Goal: Transaction & Acquisition: Purchase product/service

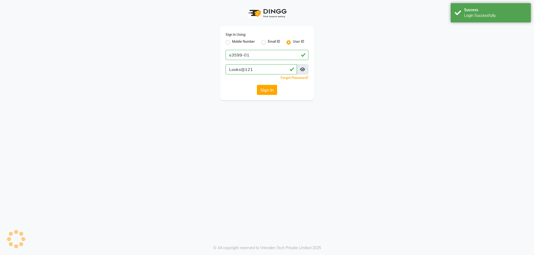
select select "service"
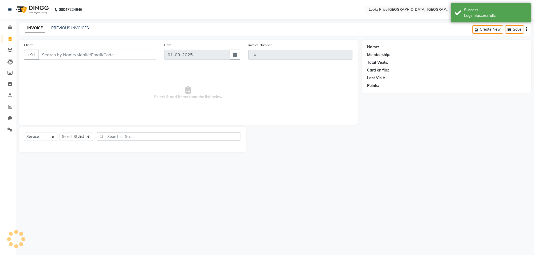
type input "5514"
select select "8127"
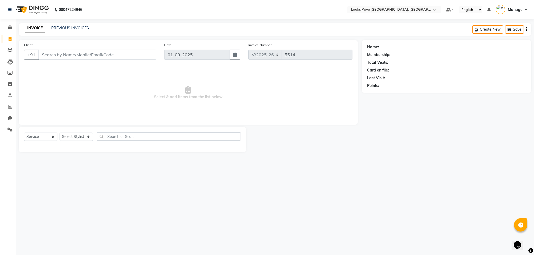
click at [79, 61] on div "Client +91" at bounding box center [90, 53] width 140 height 22
click at [63, 57] on input "Client" at bounding box center [97, 55] width 118 height 10
type input "8851971952"
click at [150, 50] on button "Add Client" at bounding box center [142, 55] width 27 height 10
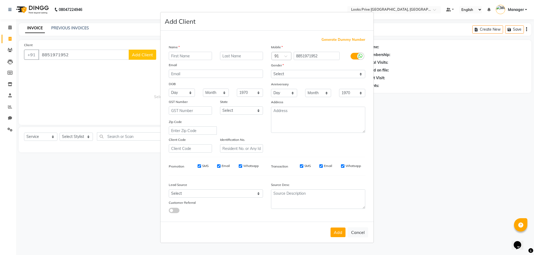
click at [190, 54] on input "text" at bounding box center [190, 56] width 43 height 8
type input "[PERSON_NAME]"
click at [282, 76] on select "Select [DEMOGRAPHIC_DATA] [DEMOGRAPHIC_DATA] Other Prefer Not To Say" at bounding box center [318, 74] width 94 height 8
select select "[DEMOGRAPHIC_DATA]"
click at [271, 70] on select "Select [DEMOGRAPHIC_DATA] [DEMOGRAPHIC_DATA] Other Prefer Not To Say" at bounding box center [318, 74] width 94 height 8
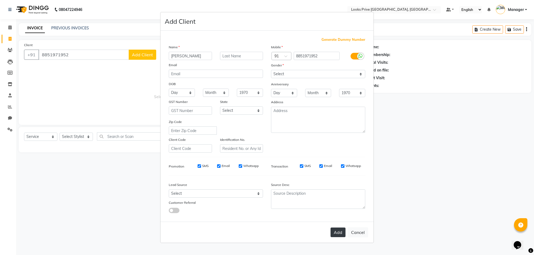
click at [335, 230] on button "Add" at bounding box center [338, 233] width 15 height 10
select select
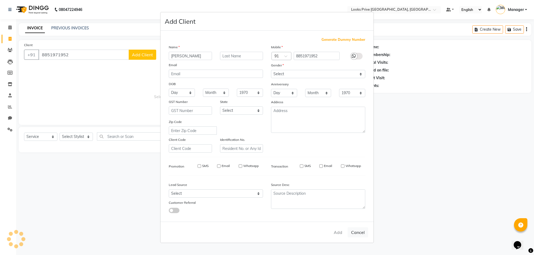
select select
checkbox input "false"
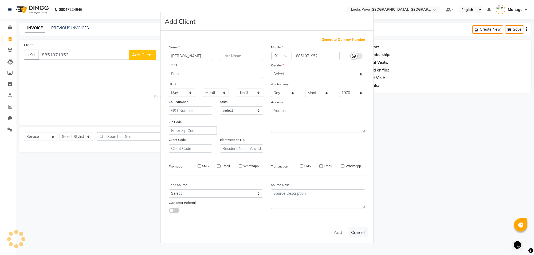
checkbox input "false"
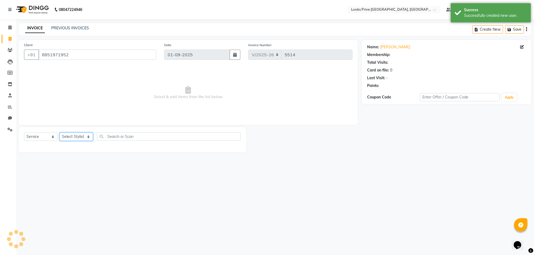
click at [85, 136] on select "Select Stylist [PERSON_NAME] Counter_Sales Deepak_Asst Govind_Pdct Karan_Pdct M…" at bounding box center [76, 137] width 33 height 8
select select "1: Object"
select select "75849"
click at [60, 133] on select "Select Stylist [PERSON_NAME] Counter_Sales Deepak_Asst Govind_Pdct Karan_Pdct M…" at bounding box center [76, 137] width 33 height 8
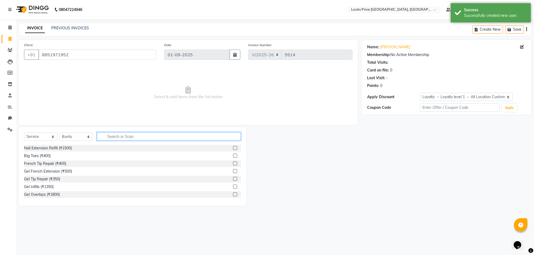
click at [163, 138] on input "text" at bounding box center [169, 136] width 144 height 8
click at [182, 123] on div "Client +91 8851971952 Date 01-09-2025 Invoice Number V/2025 V/2025-26 5514 Sele…" at bounding box center [188, 82] width 339 height 85
click at [151, 140] on input "text" at bounding box center [169, 136] width 144 height 8
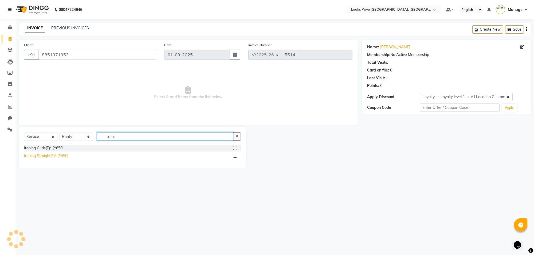
type input "ironi"
click at [55, 154] on div "Ironing Straight(F)* (₹450)" at bounding box center [46, 156] width 44 height 6
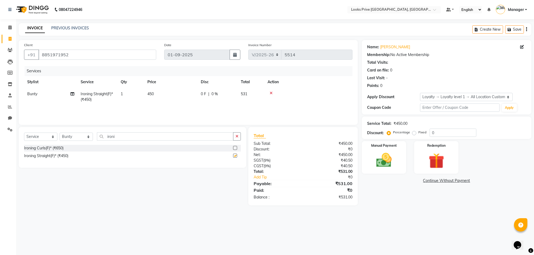
checkbox input "false"
click at [176, 93] on td "450" at bounding box center [170, 97] width 53 height 18
select select "75849"
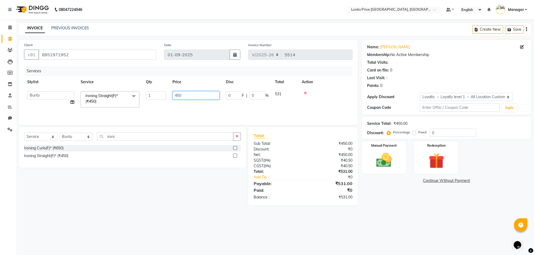
click at [176, 93] on input "450" at bounding box center [195, 95] width 47 height 8
type input "1000"
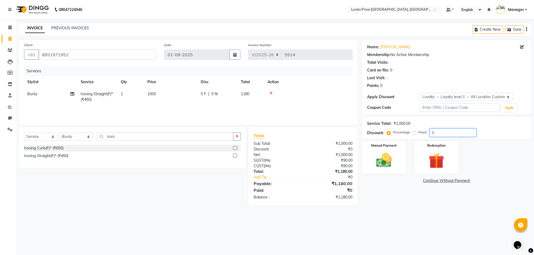
click at [449, 135] on input "0" at bounding box center [453, 133] width 47 height 8
type input "015.25"
click at [389, 148] on div "Manual Payment" at bounding box center [384, 158] width 46 height 34
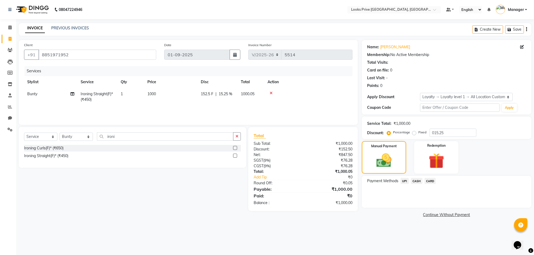
click at [430, 183] on span "CARD" at bounding box center [429, 181] width 11 height 6
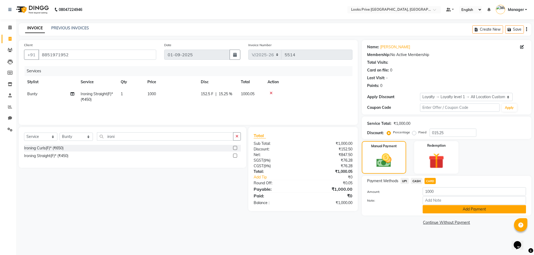
click at [433, 208] on button "Add Payment" at bounding box center [474, 209] width 103 height 8
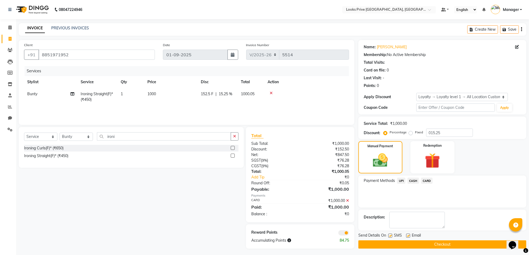
scroll to position [2, 0]
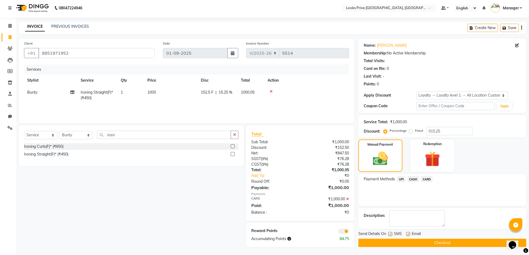
drag, startPoint x: 346, startPoint y: 230, endPoint x: 343, endPoint y: 229, distance: 2.9
click at [343, 229] on span at bounding box center [343, 231] width 11 height 5
click at [349, 232] on input "checkbox" at bounding box center [349, 232] width 0 height 0
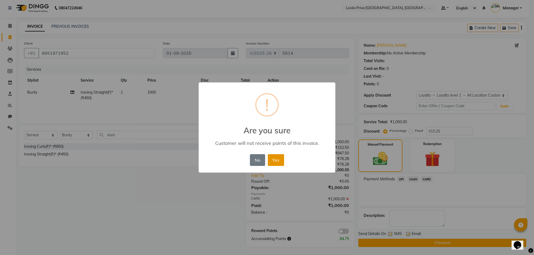
click at [280, 162] on button "Yes" at bounding box center [276, 160] width 16 height 12
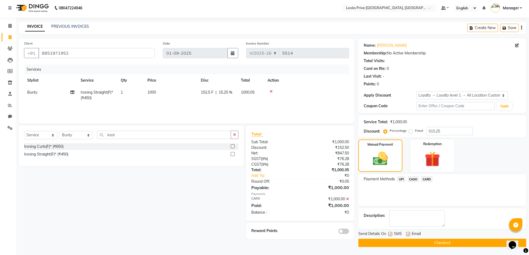
click at [390, 243] on button "Checkout" at bounding box center [442, 243] width 168 height 8
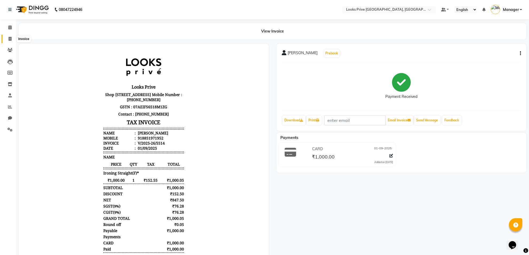
click at [12, 38] on span at bounding box center [9, 39] width 9 height 6
select select "service"
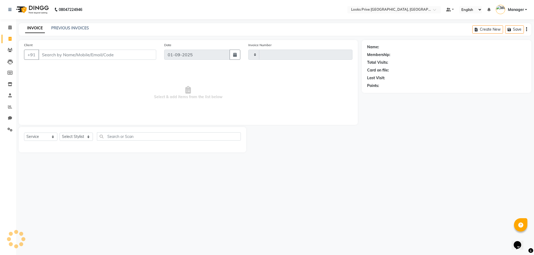
type input "5515"
select select "8127"
click at [46, 51] on input "Client" at bounding box center [97, 55] width 118 height 10
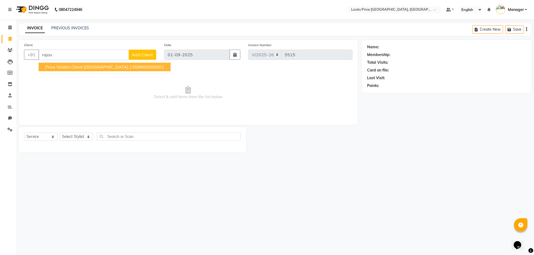
click at [50, 69] on span "Prive Walkin Client [GEOGRAPHIC_DATA]" at bounding box center [86, 66] width 83 height 5
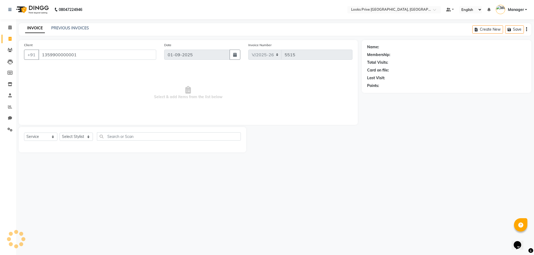
type input "1359900000001"
select select "1: Object"
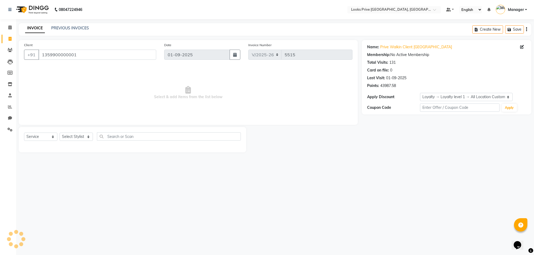
click at [78, 142] on div "Select Service Product Membership Package Voucher Prepaid Gift Card Select Styl…" at bounding box center [132, 138] width 217 height 13
click at [78, 136] on select "Select Stylist [PERSON_NAME] Counter_Sales Deepak_Asst Govind_Pdct Karan_Pdct M…" at bounding box center [76, 137] width 33 height 8
select select "75868"
click at [60, 133] on select "Select Stylist [PERSON_NAME] Counter_Sales Deepak_Asst Govind_Pdct Karan_Pdct M…" at bounding box center [76, 137] width 33 height 8
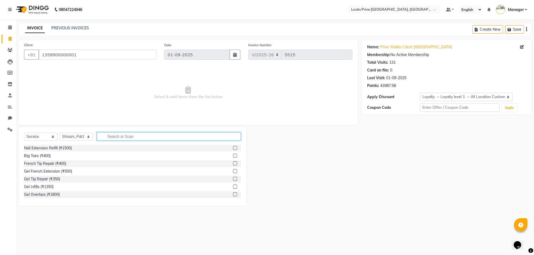
click at [118, 139] on input "text" at bounding box center [169, 136] width 144 height 8
type input "nai"
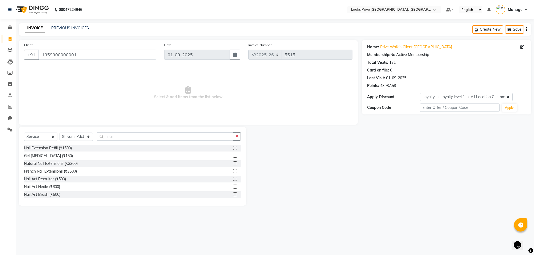
click at [53, 190] on div "Nail Art Nedle (₹600)" at bounding box center [132, 187] width 217 height 7
click at [53, 188] on div "Nail Art Nedle (₹600)" at bounding box center [42, 187] width 36 height 6
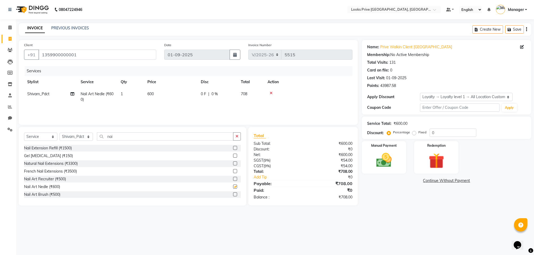
checkbox input "false"
click at [256, 91] on td "708" at bounding box center [251, 97] width 27 height 18
select select "75868"
click at [266, 94] on span "%" at bounding box center [266, 96] width 3 height 6
click at [263, 96] on input "0" at bounding box center [257, 95] width 16 height 8
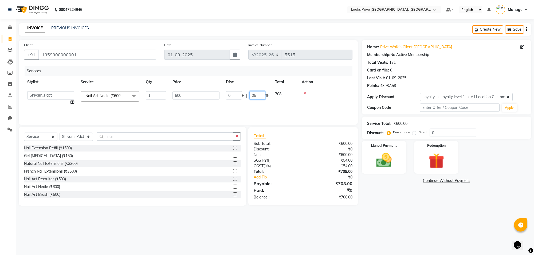
type input "050"
click at [120, 136] on input "nai" at bounding box center [165, 136] width 136 height 8
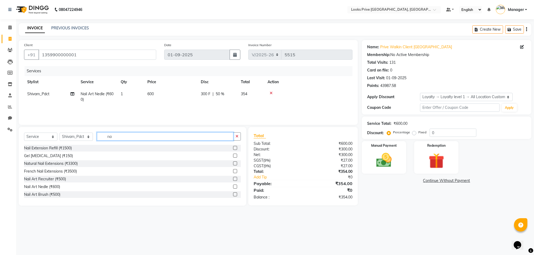
type input "n"
type input "eye"
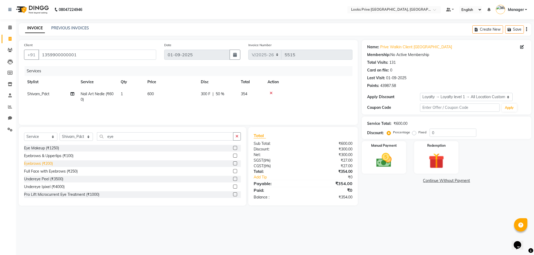
click at [49, 163] on div "Eyebrows (₹200)" at bounding box center [38, 164] width 29 height 6
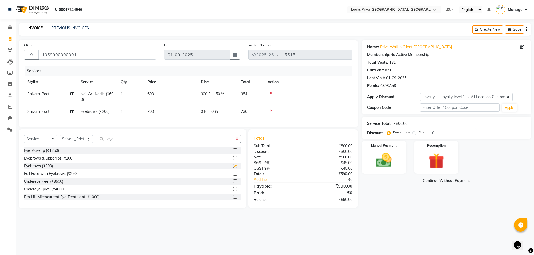
checkbox input "false"
click at [172, 103] on td "600" at bounding box center [170, 97] width 53 height 18
select select "75868"
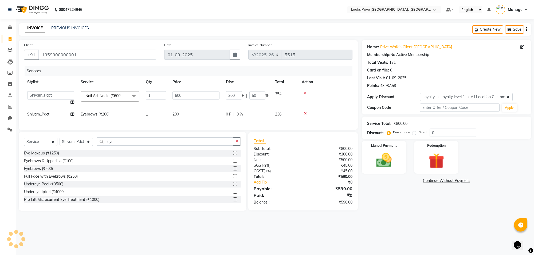
click at [181, 111] on td "200" at bounding box center [195, 114] width 53 height 12
select select "75868"
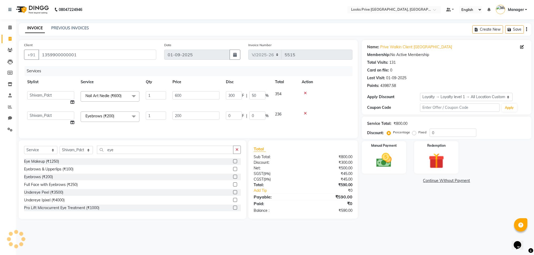
click at [181, 112] on input "200" at bounding box center [195, 116] width 47 height 8
type input "300"
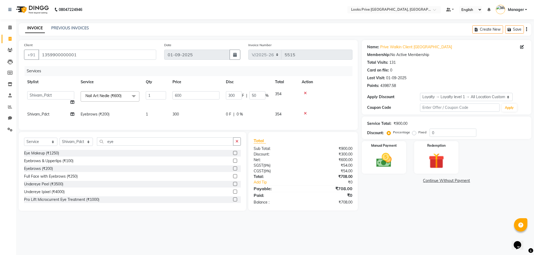
click at [270, 115] on td "0 F | 0 %" at bounding box center [247, 114] width 49 height 12
select select "75868"
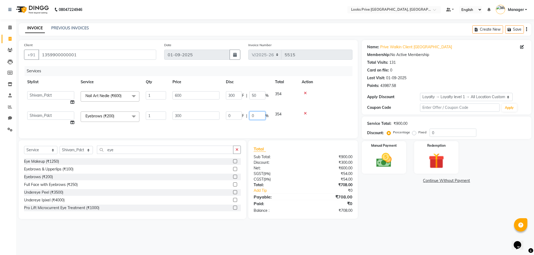
click at [260, 115] on input "0" at bounding box center [257, 116] width 16 height 8
type input "050"
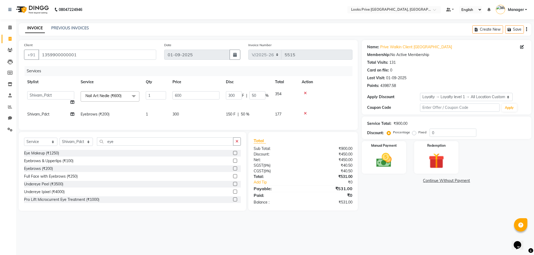
click at [414, 219] on main "INVOICE PREVIOUS INVOICES Create New Save Client +91 1359900000001 Date 01-09-2…" at bounding box center [275, 121] width 518 height 196
click at [132, 146] on input "eye" at bounding box center [165, 141] width 136 height 8
type input "e"
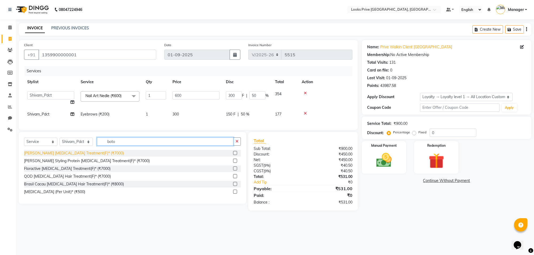
type input "boto"
click at [73, 156] on div "[PERSON_NAME] [MEDICAL_DATA] Treatment(F)* (₹7000)" at bounding box center [74, 154] width 100 height 6
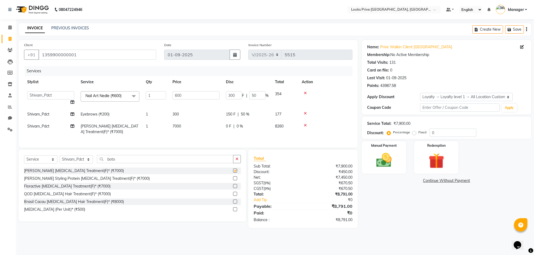
checkbox input "false"
click at [183, 127] on td "7000" at bounding box center [195, 129] width 53 height 18
select select "75868"
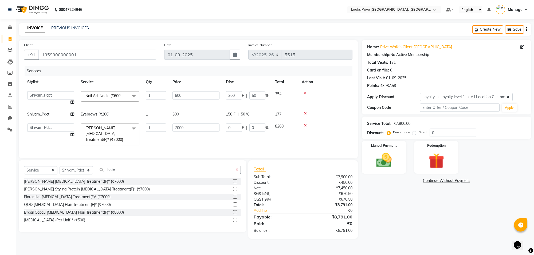
click at [183, 127] on input "7000" at bounding box center [195, 128] width 47 height 8
click at [196, 126] on input "37" at bounding box center [195, 128] width 47 height 8
type input "3700"
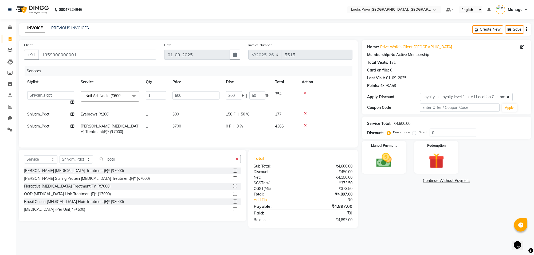
click at [258, 129] on td "0 F | 0 %" at bounding box center [247, 129] width 49 height 18
select select "75868"
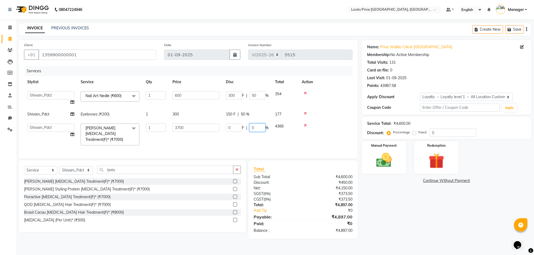
click at [258, 129] on input "0" at bounding box center [257, 128] width 16 height 8
type input "15.25"
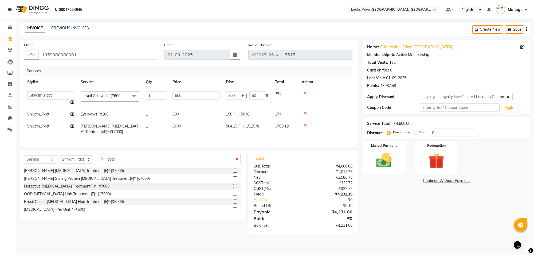
click at [404, 217] on div "Name: Prive Walkin Client Rajouri Garden Membership: No Active Membership Total…" at bounding box center [449, 137] width 174 height 194
click at [205, 97] on input "600" at bounding box center [195, 95] width 47 height 8
click at [202, 128] on tr "Shivam_Pdct Léa Levett Botox Treatment(F)* (₹7000) 1 3700 564.25 F | 15.25 % 37…" at bounding box center [188, 129] width 328 height 18
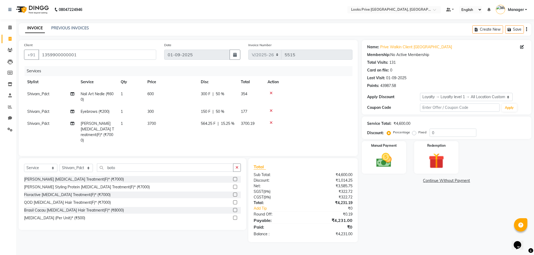
click at [199, 123] on td "564.25 F | 15.25 %" at bounding box center [218, 132] width 40 height 29
select select "75868"
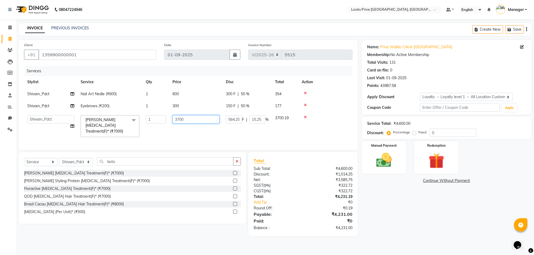
click at [199, 123] on input "3700" at bounding box center [195, 119] width 47 height 8
type input "3670"
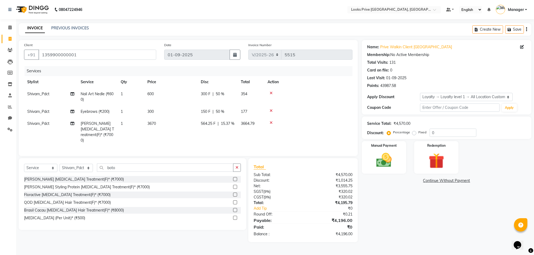
click at [378, 211] on div "Name: Prive Walkin Client Rajouri Garden Membership: No Active Membership Total…" at bounding box center [449, 141] width 174 height 202
click at [164, 122] on td "3670" at bounding box center [170, 132] width 53 height 29
select select "75868"
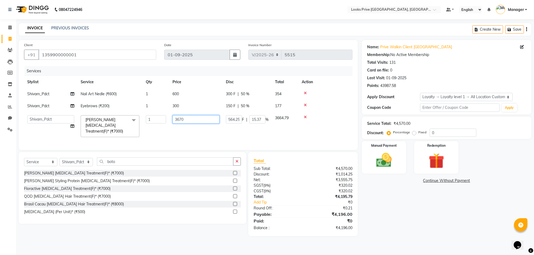
click at [199, 121] on input "3670" at bounding box center [195, 119] width 47 height 8
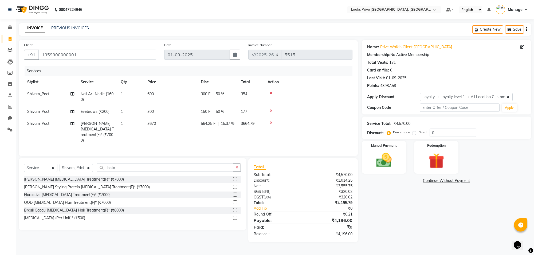
click at [373, 227] on div "Name: Prive Walkin Client Rajouri Garden Membership: No Active Membership Total…" at bounding box center [449, 141] width 174 height 202
click at [375, 158] on img at bounding box center [384, 160] width 26 height 19
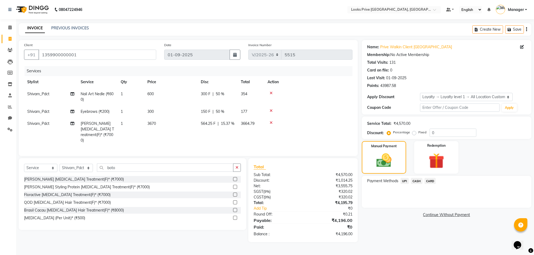
click at [416, 183] on span "CASH" at bounding box center [416, 181] width 11 height 6
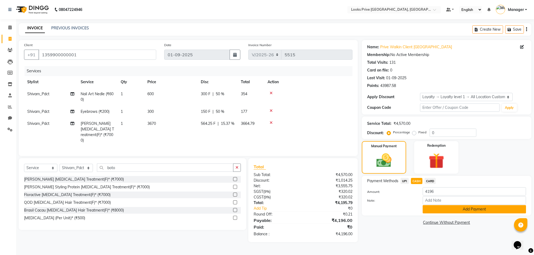
click at [429, 208] on button "Add Payment" at bounding box center [474, 209] width 103 height 8
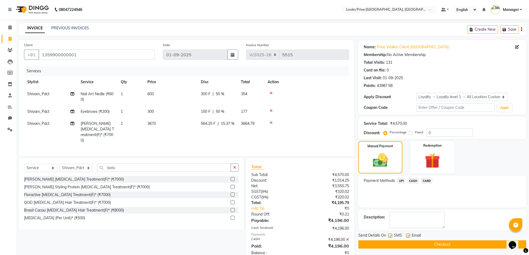
click at [406, 236] on label at bounding box center [408, 236] width 4 height 4
click at [406, 236] on input "checkbox" at bounding box center [407, 235] width 3 height 3
checkbox input "false"
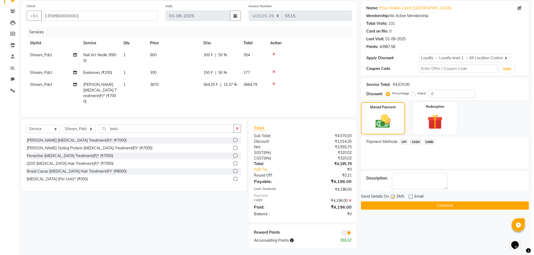
scroll to position [40, 0]
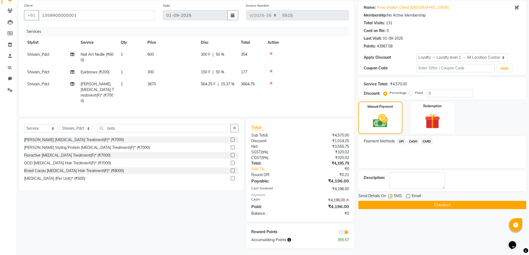
click at [346, 231] on span at bounding box center [343, 232] width 11 height 5
click at [349, 233] on input "checkbox" at bounding box center [349, 233] width 0 height 0
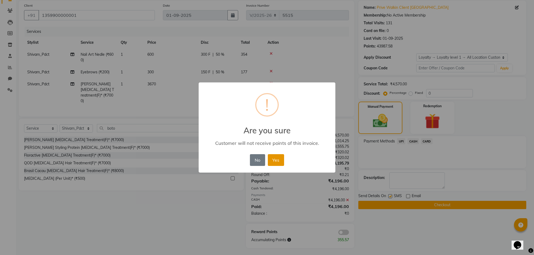
click at [280, 158] on button "Yes" at bounding box center [276, 160] width 16 height 12
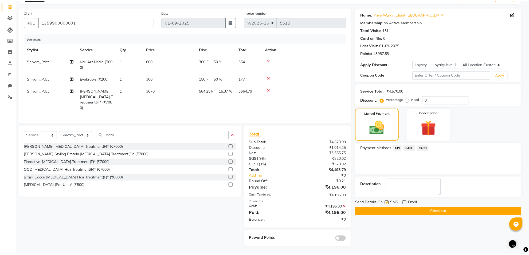
scroll to position [32, 0]
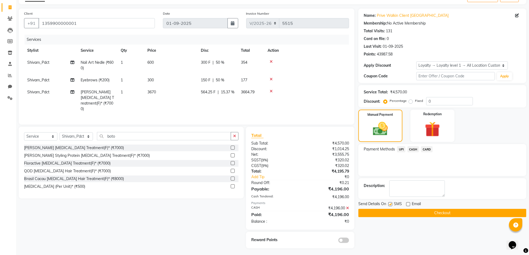
click at [399, 214] on button "Checkout" at bounding box center [442, 213] width 168 height 8
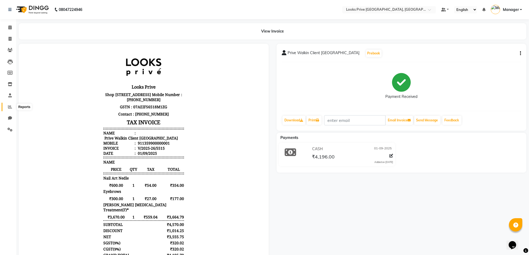
click at [11, 106] on icon at bounding box center [10, 107] width 4 height 4
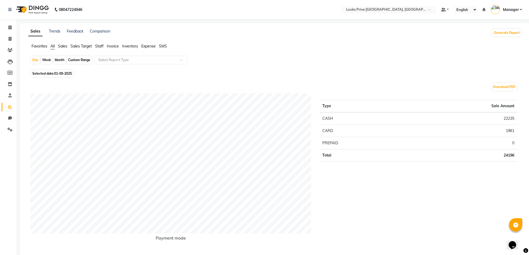
click at [102, 46] on span "Staff" at bounding box center [99, 46] width 9 height 5
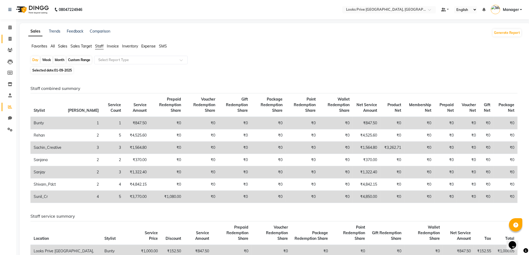
click at [4, 39] on link "Invoice" at bounding box center [8, 39] width 13 height 9
select select "service"
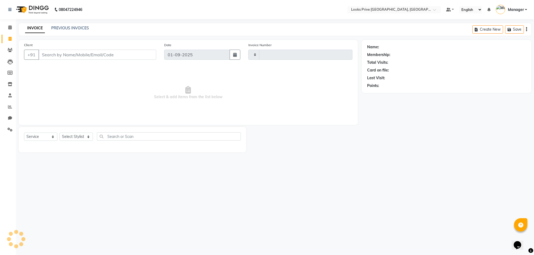
type input "5516"
select select "8127"
click at [7, 28] on span at bounding box center [9, 28] width 9 height 6
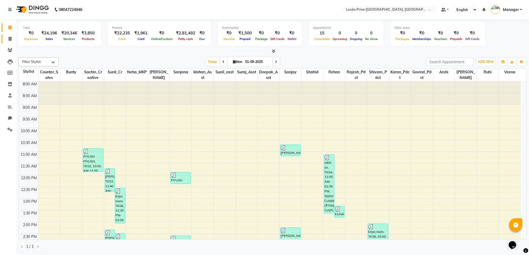
click at [9, 35] on link "Invoice" at bounding box center [8, 39] width 13 height 9
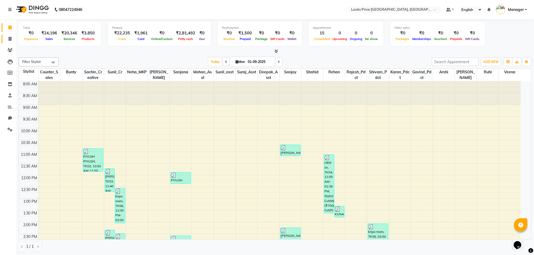
select select "8127"
select select "service"
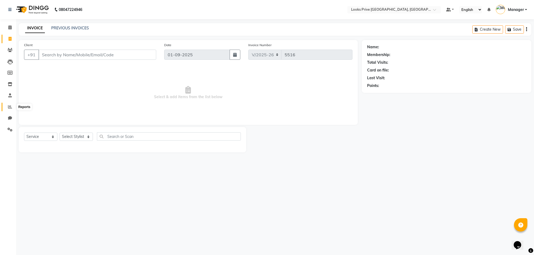
click at [11, 107] on icon at bounding box center [10, 107] width 4 height 4
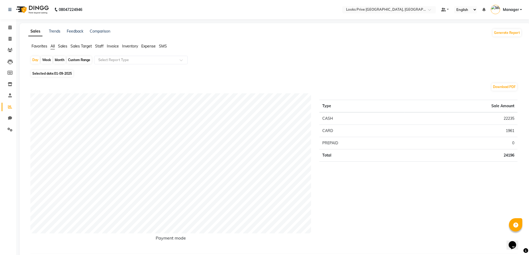
click at [99, 47] on span "Staff" at bounding box center [99, 46] width 9 height 5
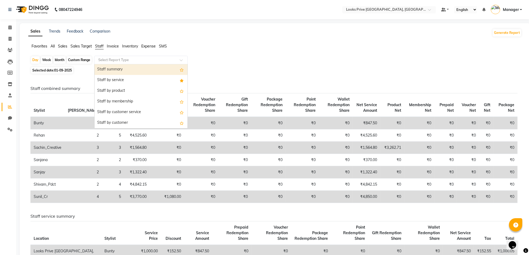
click at [120, 62] on input "text" at bounding box center [135, 59] width 77 height 5
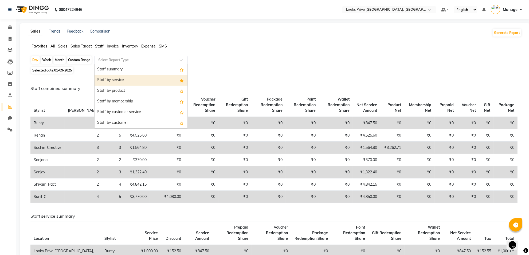
click at [124, 78] on div "Staff by service" at bounding box center [141, 80] width 93 height 11
select select "full_report"
select select "csv"
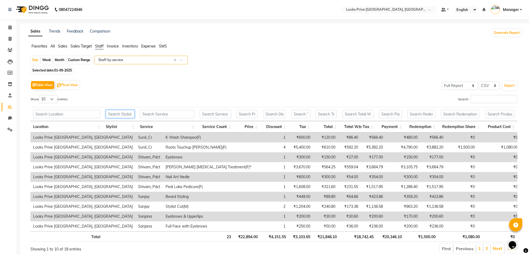
click at [123, 112] on input "text" at bounding box center [120, 114] width 29 height 8
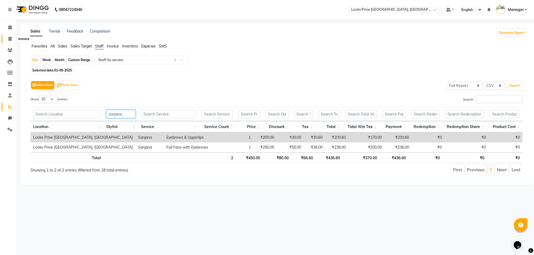
type input "sanjana"
click at [5, 38] on span at bounding box center [9, 39] width 9 height 6
select select "service"
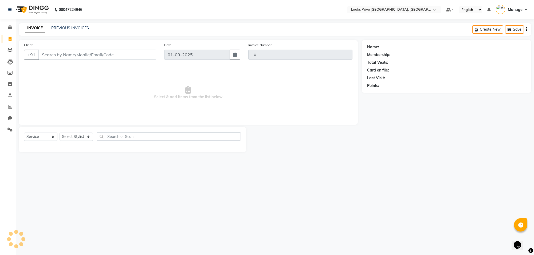
type input "5516"
select select "8127"
click at [83, 27] on link "PREVIOUS INVOICES" at bounding box center [70, 28] width 38 height 5
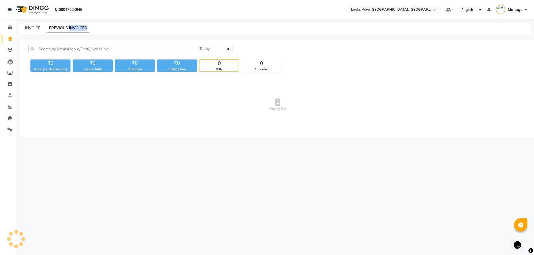
click at [83, 27] on link "PREVIOUS INVOICES" at bounding box center [68, 28] width 42 height 10
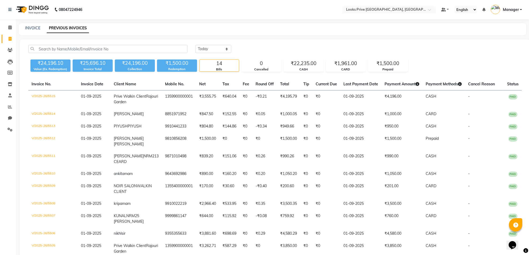
click at [136, 40] on div "Today Yesterday Custom Range ₹24,196.10 Value (Ex. Redemption) ₹25,696.10 Invoi…" at bounding box center [275, 178] width 510 height 276
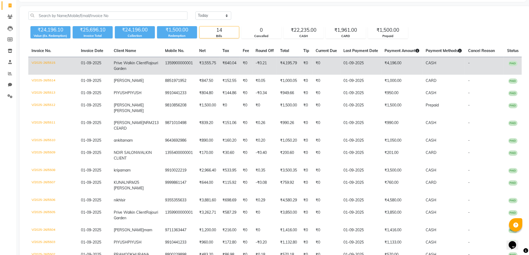
scroll to position [67, 0]
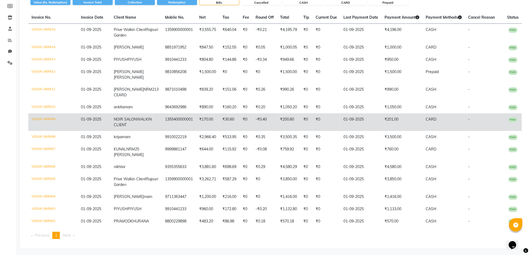
click at [300, 131] on td "₹0" at bounding box center [306, 122] width 12 height 18
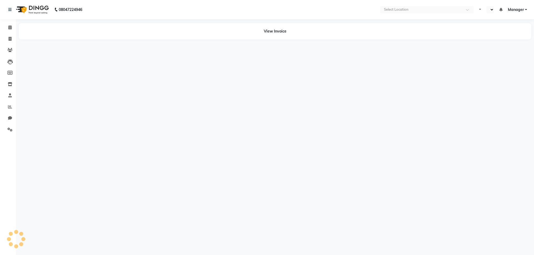
select select "en"
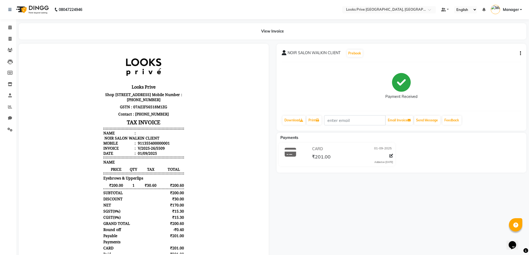
click at [519, 52] on button "button" at bounding box center [519, 54] width 3 height 6
click at [510, 56] on div "Edit Item Staff" at bounding box center [493, 56] width 37 height 7
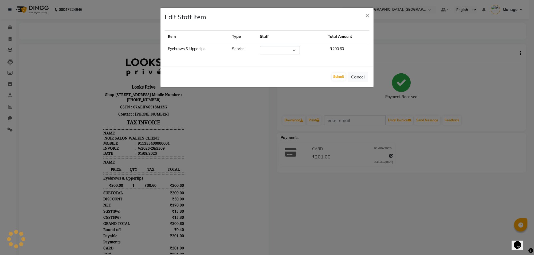
select select "75855"
click at [491, 96] on ngb-modal-window "Edit Staff Item × Item Type Staff Total Amount Eyebrows & Upperlips Service Sel…" at bounding box center [267, 127] width 534 height 255
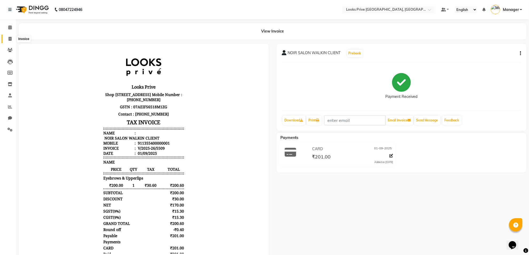
click at [11, 38] on icon at bounding box center [10, 39] width 3 height 4
select select "8127"
select select "service"
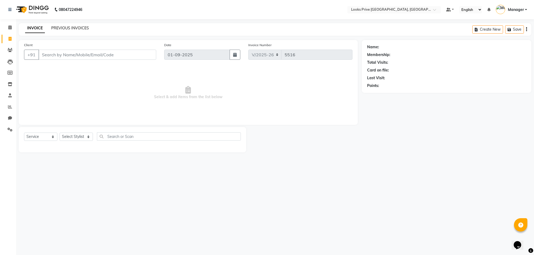
click at [74, 29] on link "PREVIOUS INVOICES" at bounding box center [70, 28] width 38 height 5
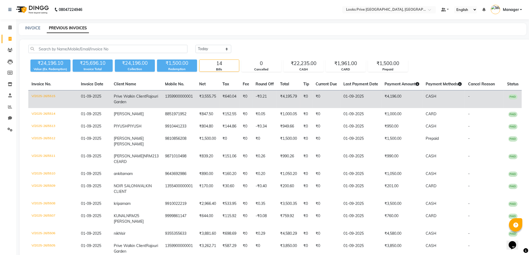
click at [81, 93] on td "01-09-2025" at bounding box center [94, 100] width 33 height 18
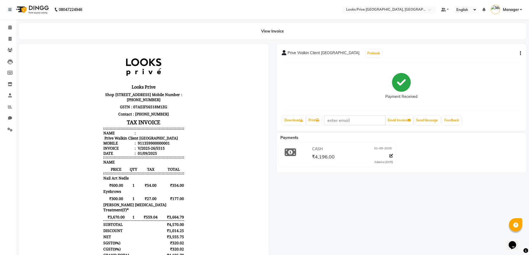
click at [520, 53] on icon "button" at bounding box center [520, 53] width 1 height 0
click at [508, 55] on div "Edit Item Staff" at bounding box center [493, 56] width 37 height 7
select select
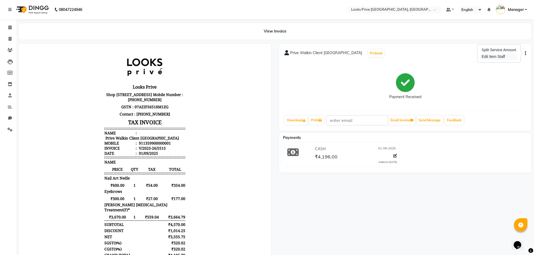
select select
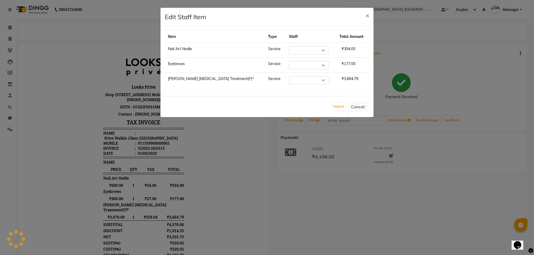
select select "75868"
click at [289, 65] on select "Select [PERSON_NAME] Counter_Sales Deepak_Asst Govind_Pdct Karan_Pdct Manager […" at bounding box center [309, 65] width 40 height 8
select select "75855"
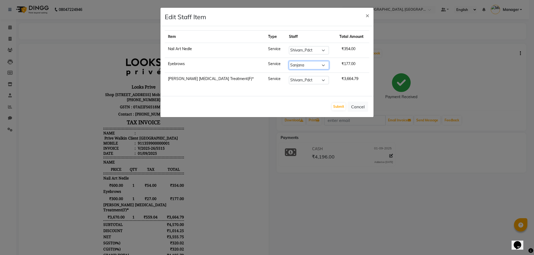
click at [289, 61] on select "Select [PERSON_NAME] Counter_Sales Deepak_Asst Govind_Pdct Karan_Pdct Manager […" at bounding box center [309, 65] width 40 height 8
click at [340, 103] on div "Submit Cancel" at bounding box center [266, 106] width 213 height 21
click at [340, 107] on button "Submit" at bounding box center [339, 106] width 14 height 7
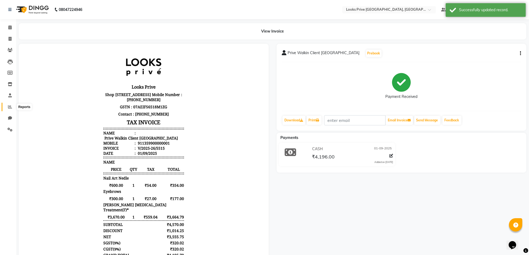
click at [8, 107] on icon at bounding box center [10, 107] width 4 height 4
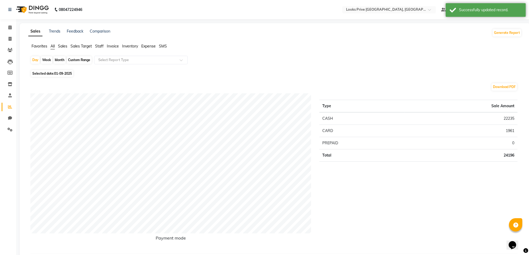
click at [97, 44] on span "Staff" at bounding box center [99, 46] width 9 height 5
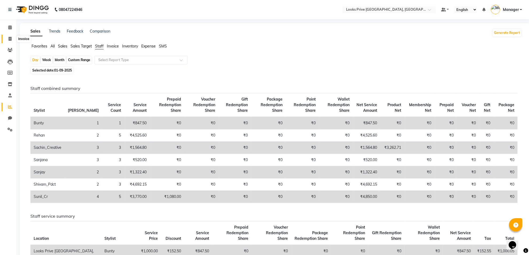
click at [7, 36] on span at bounding box center [9, 39] width 9 height 6
select select "service"
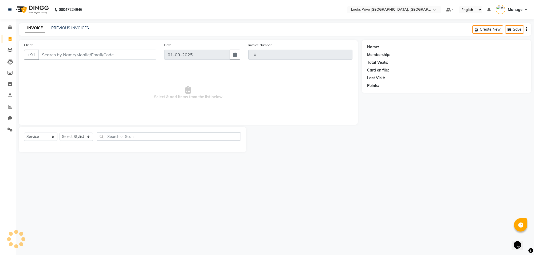
type input "5516"
select select "8127"
click at [94, 51] on input "Client" at bounding box center [97, 55] width 118 height 10
type input "9818278056"
select select "1: Object"
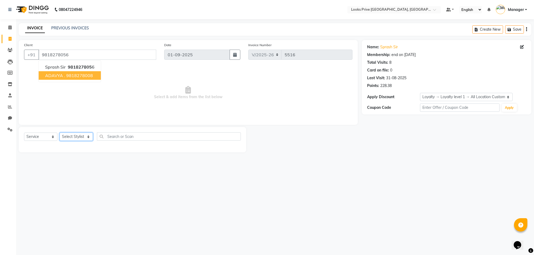
click at [63, 135] on select "Select Stylist [PERSON_NAME] Counter_Sales Deepak_Asst Govind_Pdct Karan_Pdct M…" at bounding box center [76, 137] width 33 height 8
select select "75864"
click at [60, 133] on select "Select Stylist [PERSON_NAME] Counter_Sales Deepak_Asst Govind_Pdct Karan_Pdct M…" at bounding box center [76, 137] width 33 height 8
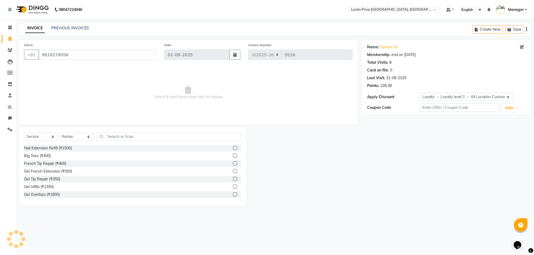
click at [132, 132] on div "Select Service Product Membership Package Voucher Prepaid Gift Card Select Styl…" at bounding box center [132, 166] width 227 height 79
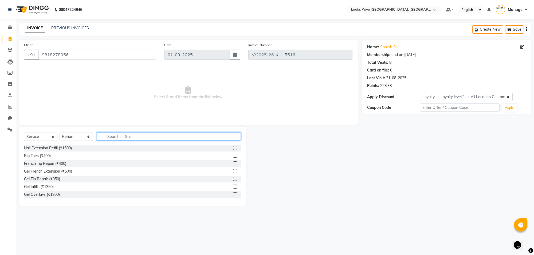
click at [132, 136] on input "text" at bounding box center [169, 136] width 144 height 8
type input "cut"
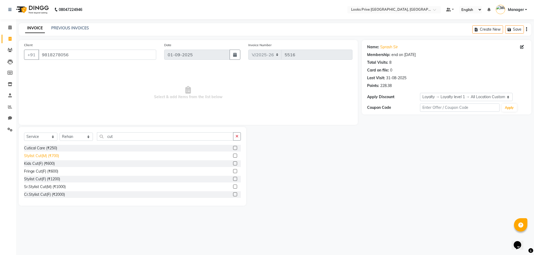
click at [55, 155] on div "Stylist Cut(M) (₹700)" at bounding box center [41, 156] width 35 height 6
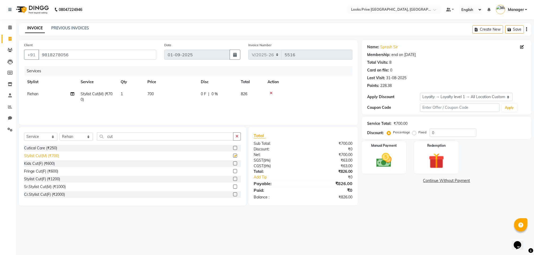
checkbox input "false"
click at [180, 93] on td "700" at bounding box center [170, 97] width 53 height 18
select select "75864"
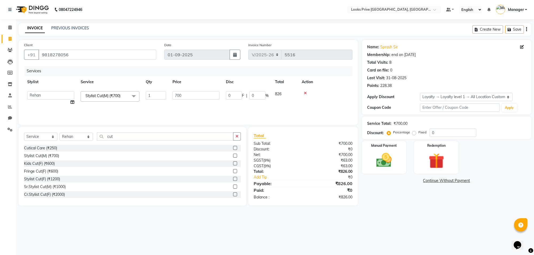
click at [180, 93] on input "700" at bounding box center [195, 95] width 47 height 8
type input "800"
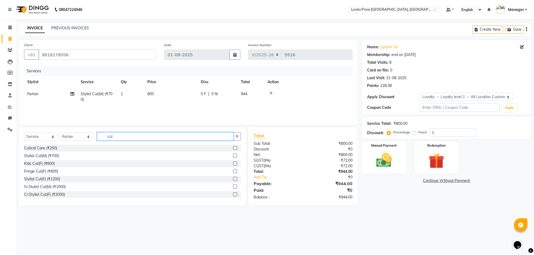
click at [122, 133] on input "cut" at bounding box center [165, 136] width 136 height 8
type input "c"
type input "bear"
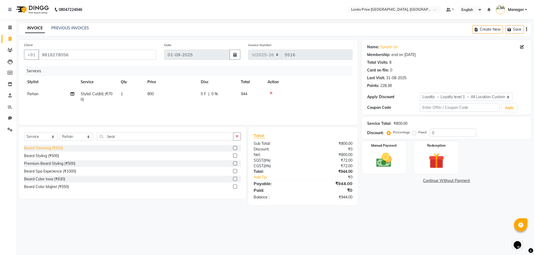
click at [40, 146] on div "Beard Trimming (₹500)" at bounding box center [43, 149] width 39 height 6
checkbox input "false"
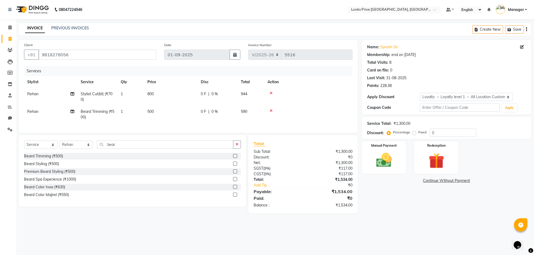
click at [195, 111] on td "500" at bounding box center [170, 115] width 53 height 18
select select "75864"
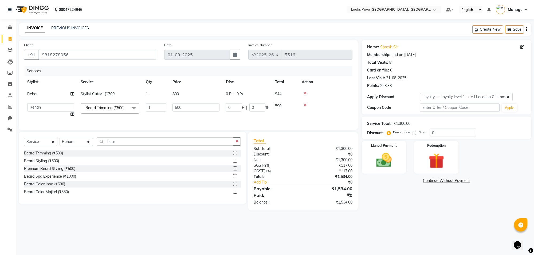
click at [195, 111] on input "500" at bounding box center [195, 107] width 47 height 8
type input "450"
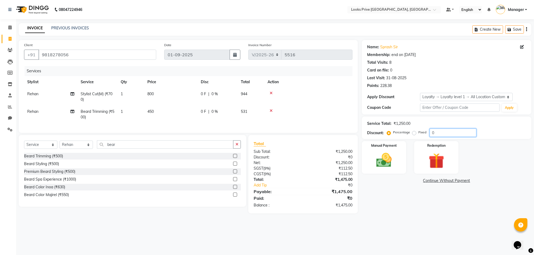
click at [450, 134] on input "0" at bounding box center [453, 133] width 47 height 8
type input "020"
click at [395, 151] on img at bounding box center [384, 160] width 26 height 19
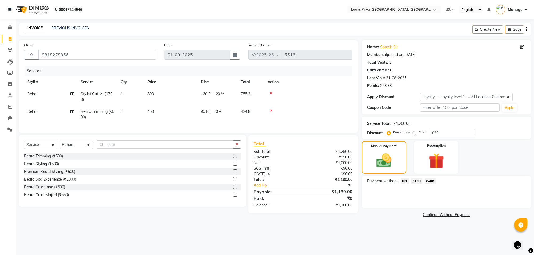
click at [418, 182] on span "CASH" at bounding box center [416, 181] width 11 height 6
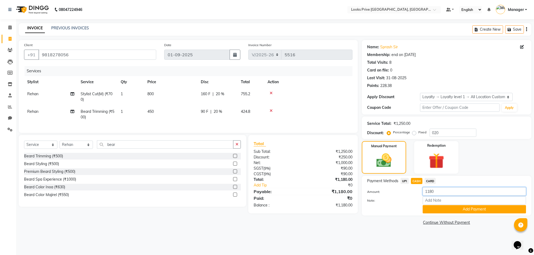
click at [442, 194] on input "1180" at bounding box center [474, 191] width 103 height 8
type input "1100"
click at [436, 207] on button "Add Payment" at bounding box center [474, 209] width 103 height 8
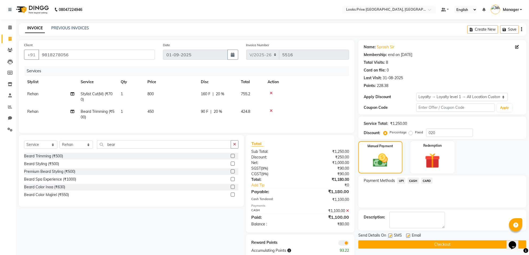
click at [429, 183] on span "CARD" at bounding box center [426, 181] width 11 height 6
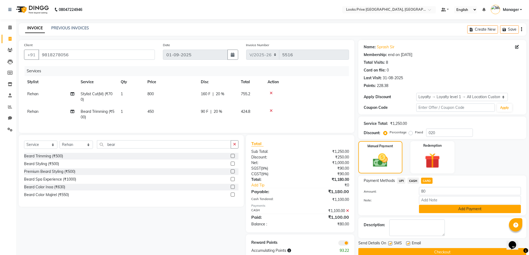
click at [432, 207] on button "Add Payment" at bounding box center [470, 209] width 102 height 8
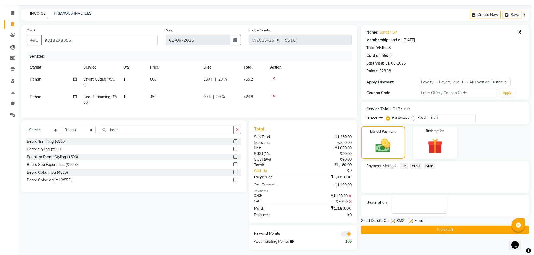
scroll to position [22, 0]
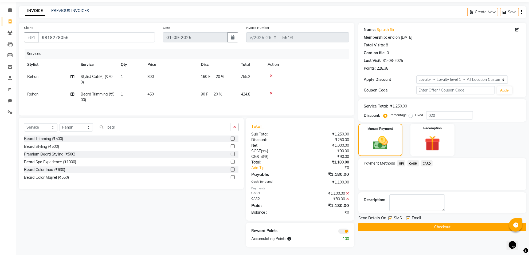
click at [344, 231] on span at bounding box center [343, 231] width 11 height 5
click at [349, 232] on input "checkbox" at bounding box center [349, 232] width 0 height 0
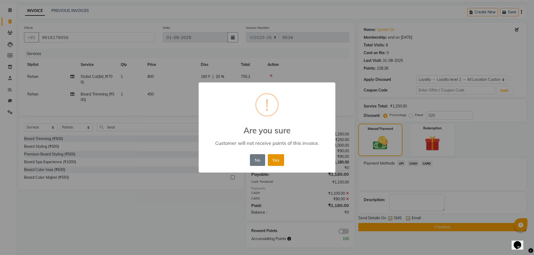
click at [279, 160] on button "Yes" at bounding box center [276, 160] width 16 height 12
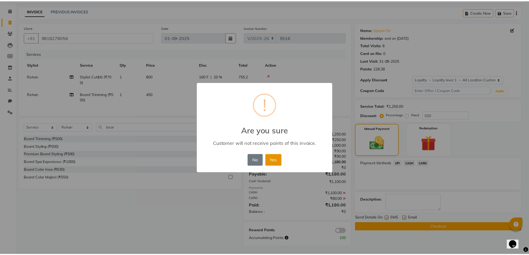
scroll to position [14, 0]
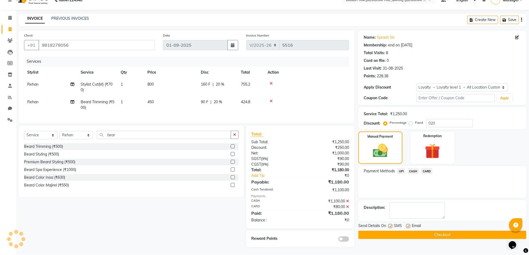
click at [408, 224] on label at bounding box center [408, 226] width 4 height 4
click at [408, 225] on input "checkbox" at bounding box center [407, 226] width 3 height 3
checkbox input "false"
click at [406, 231] on button "Checkout" at bounding box center [442, 235] width 168 height 8
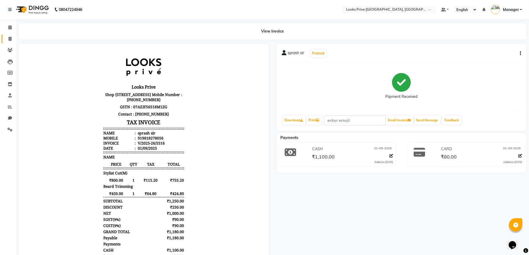
click at [7, 42] on link "Invoice" at bounding box center [8, 39] width 13 height 9
select select "8127"
select select "service"
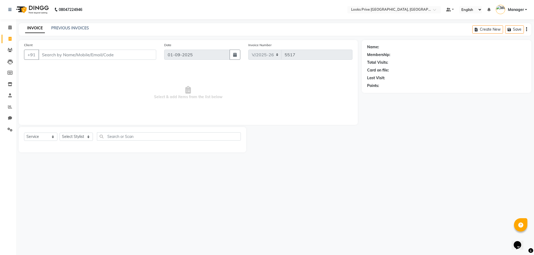
click at [61, 52] on input "Client" at bounding box center [97, 55] width 118 height 10
type input "7081925753"
click at [140, 56] on span "Add Client" at bounding box center [142, 54] width 21 height 5
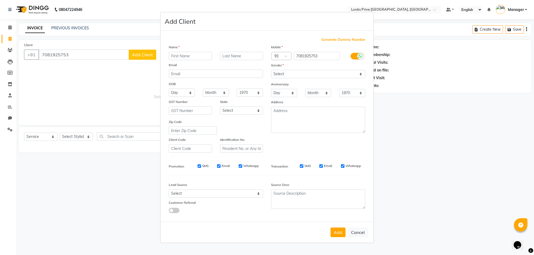
click at [207, 57] on input "text" at bounding box center [190, 56] width 43 height 8
type input "vinita"
click at [306, 72] on select "Select [DEMOGRAPHIC_DATA] [DEMOGRAPHIC_DATA] Other Prefer Not To Say" at bounding box center [318, 74] width 94 height 8
select select "[DEMOGRAPHIC_DATA]"
click at [271, 70] on select "Select [DEMOGRAPHIC_DATA] [DEMOGRAPHIC_DATA] Other Prefer Not To Say" at bounding box center [318, 74] width 94 height 8
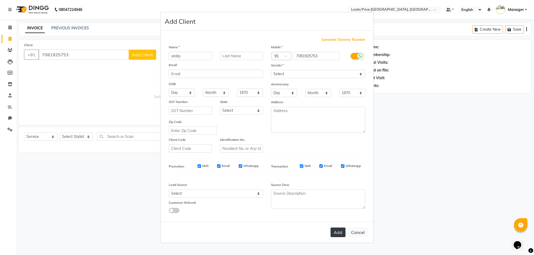
click at [335, 231] on button "Add" at bounding box center [338, 233] width 15 height 10
select select
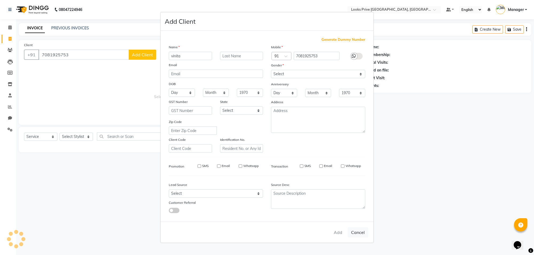
select select
checkbox input "false"
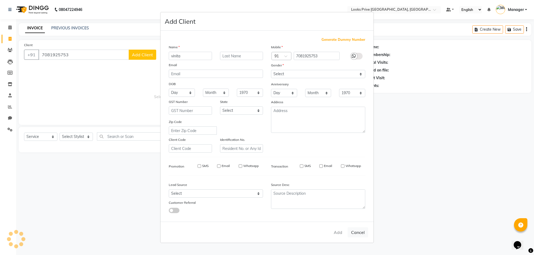
checkbox input "false"
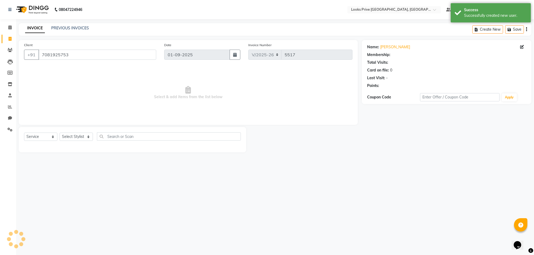
select select "1: Object"
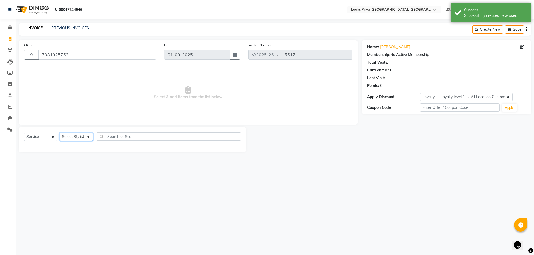
click at [78, 136] on select "Select Stylist [PERSON_NAME] Counter_Sales Deepak_Asst Govind_Pdct Karan_Pdct M…" at bounding box center [76, 137] width 33 height 8
select select "75851"
click at [60, 133] on select "Select Stylist [PERSON_NAME] Counter_Sales Deepak_Asst Govind_Pdct Karan_Pdct M…" at bounding box center [76, 137] width 33 height 8
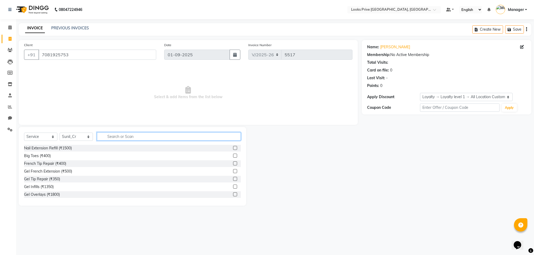
click at [156, 133] on input "text" at bounding box center [169, 136] width 144 height 8
type input "cut"
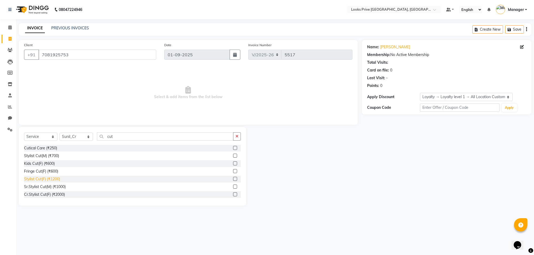
click at [56, 177] on div "Stylist Cut(F) (₹1200)" at bounding box center [42, 179] width 36 height 6
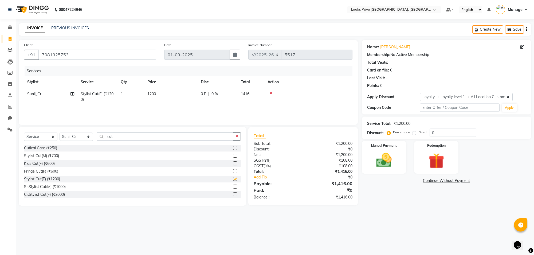
checkbox input "false"
click at [372, 162] on img at bounding box center [384, 160] width 26 height 19
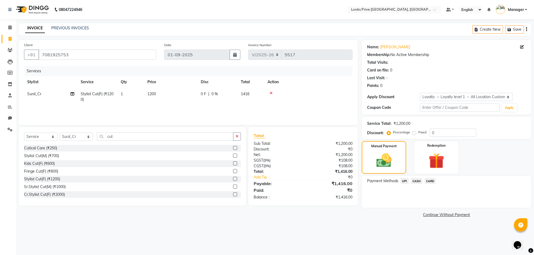
click at [414, 179] on span "CASH" at bounding box center [416, 181] width 11 height 6
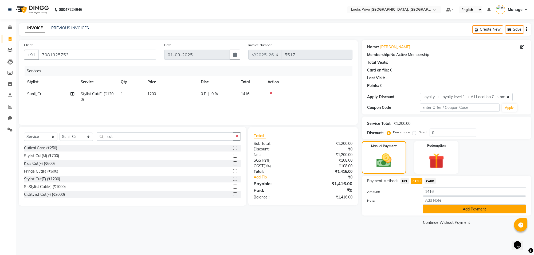
click at [429, 209] on button "Add Payment" at bounding box center [474, 209] width 103 height 8
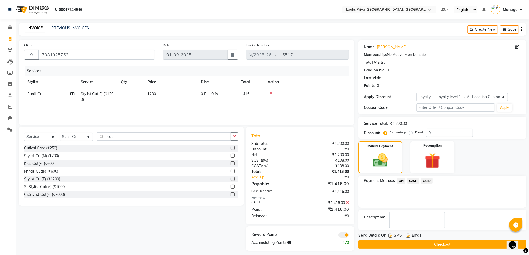
click at [347, 234] on span at bounding box center [343, 235] width 11 height 5
click at [349, 236] on input "checkbox" at bounding box center [349, 236] width 0 height 0
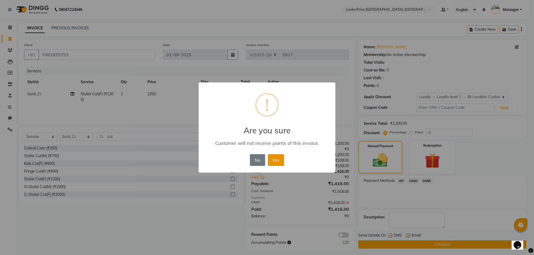
click at [272, 155] on button "Yes" at bounding box center [276, 160] width 16 height 12
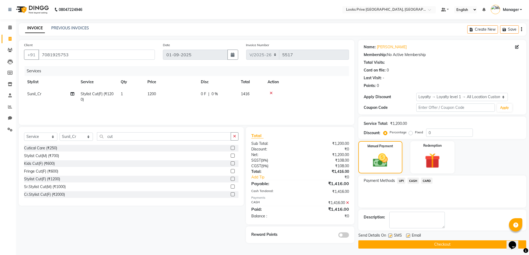
drag, startPoint x: 405, startPoint y: 235, endPoint x: 404, endPoint y: 242, distance: 6.5
click at [406, 236] on div "Send Details On SMS Email" at bounding box center [442, 236] width 168 height 7
click at [397, 245] on button "Checkout" at bounding box center [442, 245] width 168 height 8
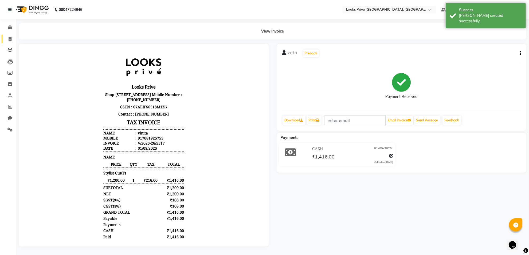
click at [5, 37] on link "Invoice" at bounding box center [8, 39] width 13 height 9
select select "service"
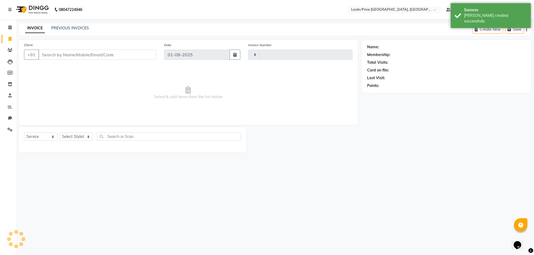
type input "5518"
select select "8127"
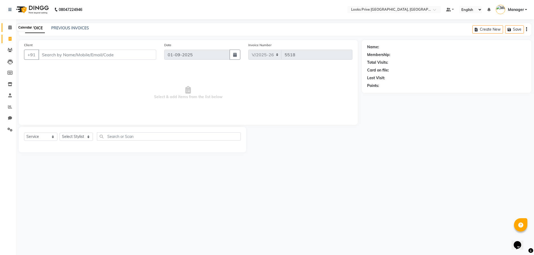
drag, startPoint x: 10, startPoint y: 29, endPoint x: 8, endPoint y: 33, distance: 5.3
click at [10, 29] on icon at bounding box center [9, 27] width 3 height 4
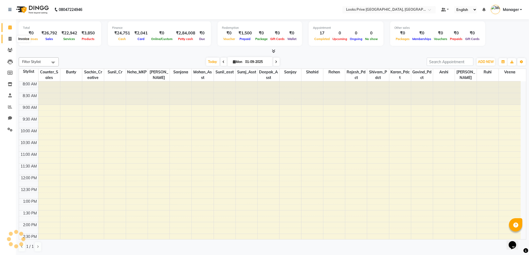
click at [8, 39] on span at bounding box center [9, 39] width 9 height 6
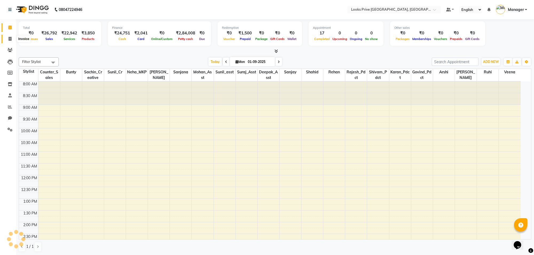
select select "8127"
select select "service"
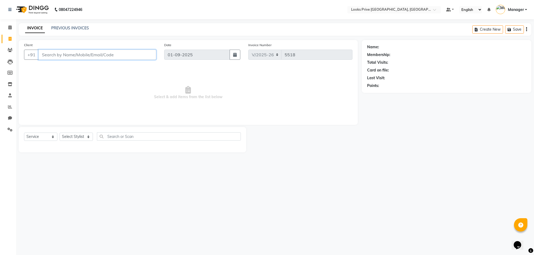
click at [56, 55] on input "Client" at bounding box center [97, 55] width 118 height 10
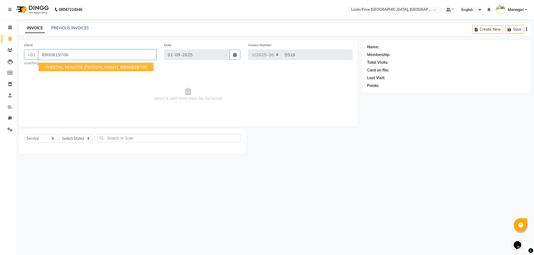
type input "8800819706"
select select "1: Object"
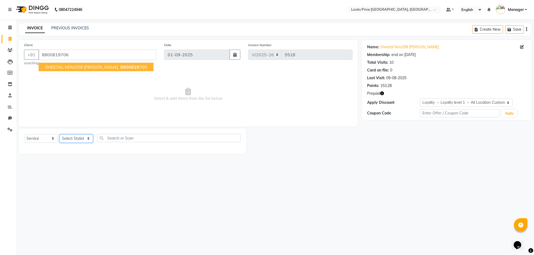
click at [83, 137] on select "Select Stylist [PERSON_NAME] Counter_Sales Deepak_Asst Govind_Pdct Karan_Pdct M…" at bounding box center [76, 139] width 33 height 8
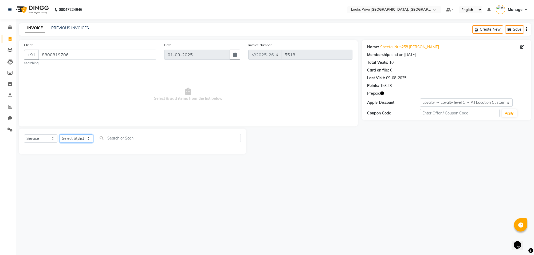
select select "75862"
click at [60, 135] on select "Select Stylist [PERSON_NAME] Counter_Sales Deepak_Asst Govind_Pdct Karan_Pdct M…" at bounding box center [76, 139] width 33 height 8
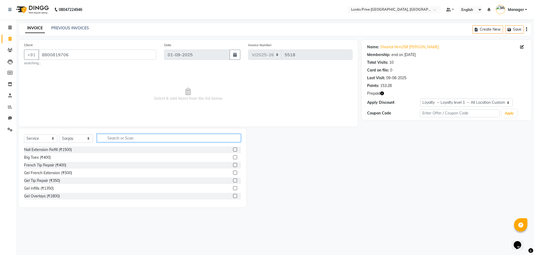
drag, startPoint x: 135, startPoint y: 139, endPoint x: 123, endPoint y: 131, distance: 14.4
click at [134, 138] on input "text" at bounding box center [169, 138] width 144 height 8
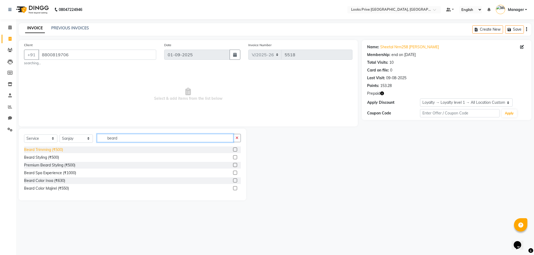
type input "beard"
click at [52, 150] on div "Beard Trimming (₹500)" at bounding box center [43, 150] width 39 height 6
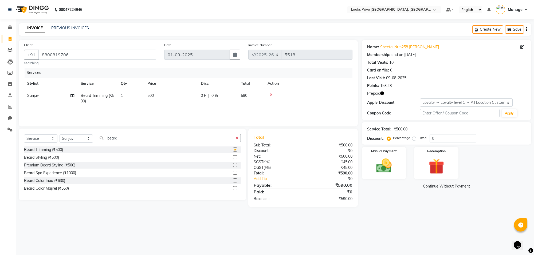
checkbox input "false"
click at [188, 98] on td "500" at bounding box center [170, 99] width 53 height 18
select select "75862"
click at [188, 98] on input "500" at bounding box center [195, 97] width 47 height 8
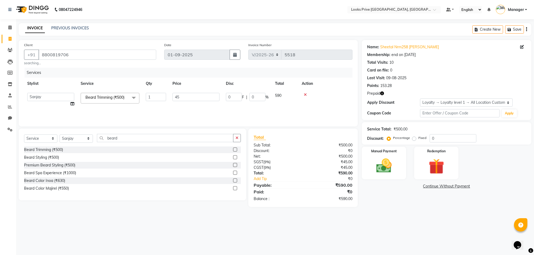
type input "450"
click at [435, 140] on input "0" at bounding box center [453, 138] width 47 height 8
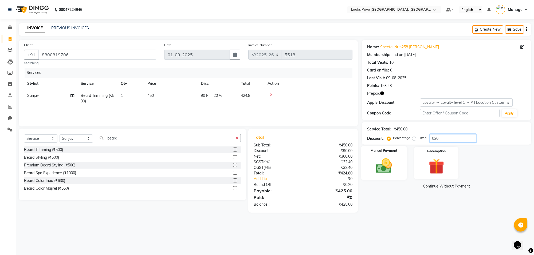
type input "020"
click at [396, 172] on img at bounding box center [384, 166] width 26 height 19
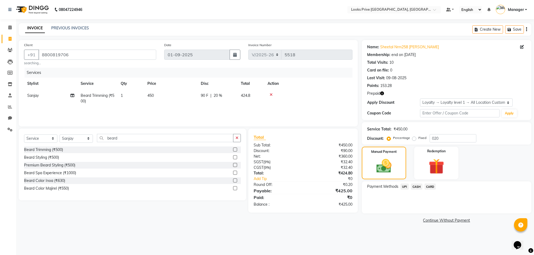
click at [413, 187] on span "CASH" at bounding box center [416, 187] width 11 height 6
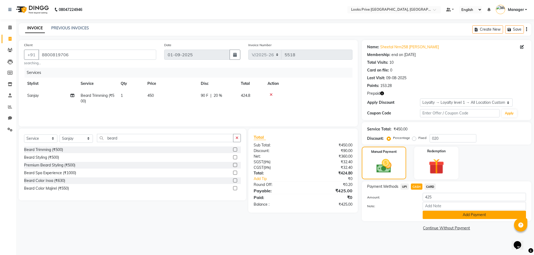
click at [431, 216] on button "Add Payment" at bounding box center [474, 215] width 103 height 8
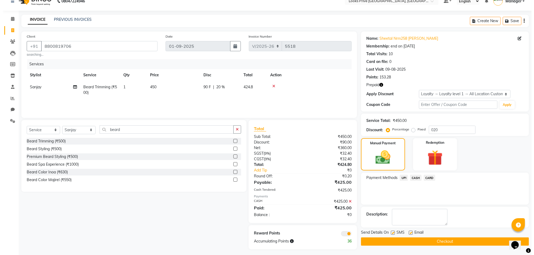
scroll to position [11, 0]
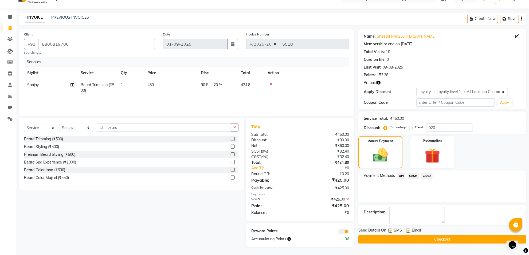
click at [344, 231] on span at bounding box center [343, 231] width 11 height 5
click at [349, 233] on input "checkbox" at bounding box center [349, 233] width 0 height 0
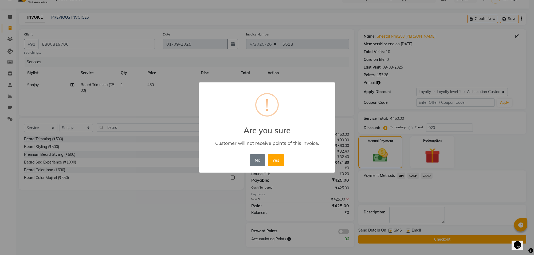
click at [280, 166] on div "No No Yes" at bounding box center [267, 160] width 37 height 14
click at [280, 162] on button "Yes" at bounding box center [276, 160] width 16 height 12
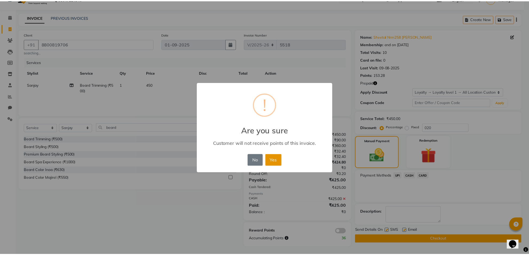
scroll to position [7, 0]
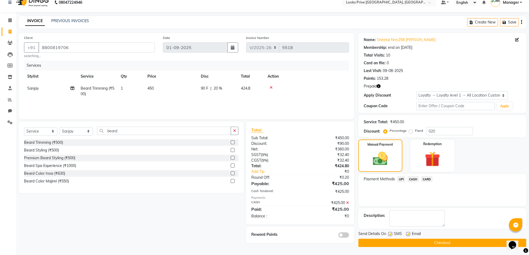
click at [409, 233] on label at bounding box center [408, 234] width 4 height 4
click at [409, 233] on input "checkbox" at bounding box center [407, 234] width 3 height 3
checkbox input "false"
click at [408, 238] on div "Send Details On SMS Email Checkout" at bounding box center [442, 239] width 168 height 16
click at [410, 244] on button "Checkout" at bounding box center [442, 243] width 168 height 8
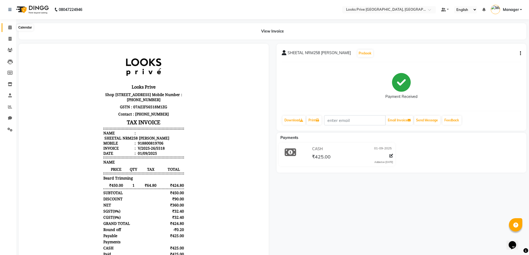
click at [5, 25] on span at bounding box center [9, 28] width 9 height 6
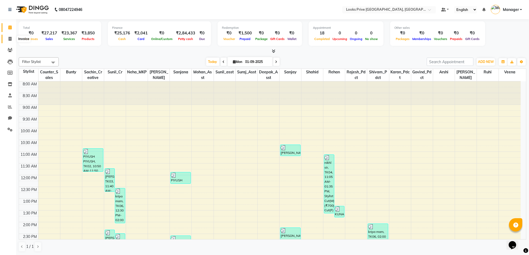
click at [9, 40] on icon at bounding box center [10, 39] width 3 height 4
select select "service"
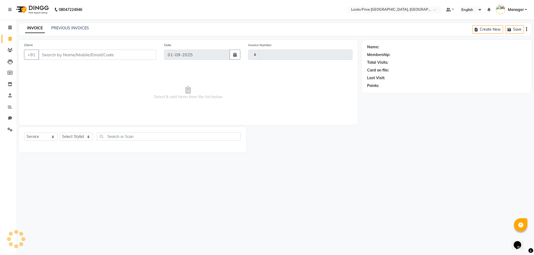
type input "5519"
select select "8127"
type input "8368600264"
click at [142, 54] on span "Add Client" at bounding box center [142, 54] width 21 height 5
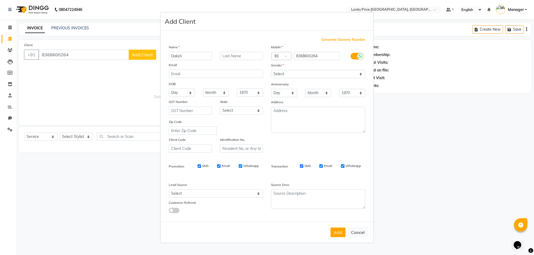
type input "Daksh"
type input "[PERSON_NAME]"
click at [312, 76] on select "Select [DEMOGRAPHIC_DATA] [DEMOGRAPHIC_DATA] Other Prefer Not To Say" at bounding box center [318, 74] width 94 height 8
select select "[DEMOGRAPHIC_DATA]"
click at [271, 70] on select "Select [DEMOGRAPHIC_DATA] [DEMOGRAPHIC_DATA] Other Prefer Not To Say" at bounding box center [318, 74] width 94 height 8
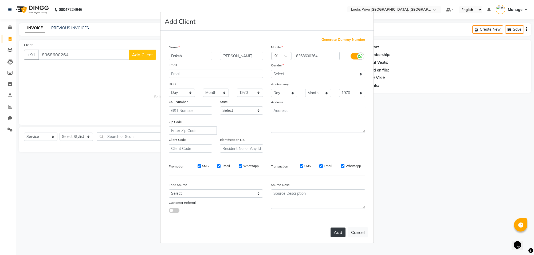
click at [338, 232] on button "Add" at bounding box center [338, 233] width 15 height 10
select select
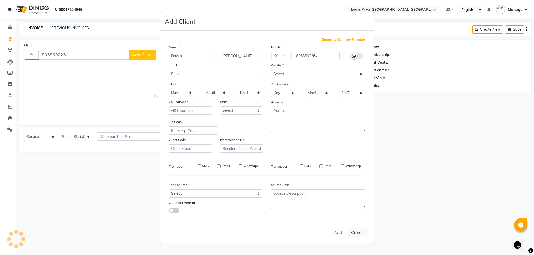
select select
checkbox input "false"
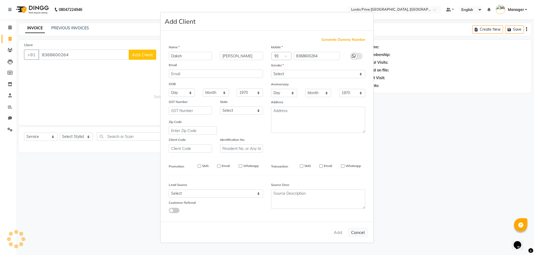
checkbox input "false"
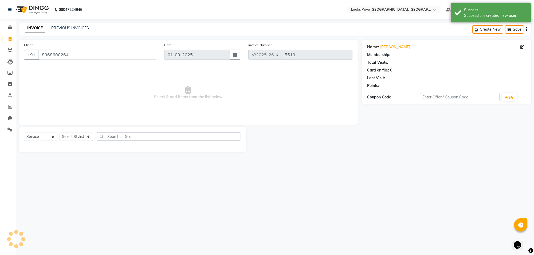
select select "1: Object"
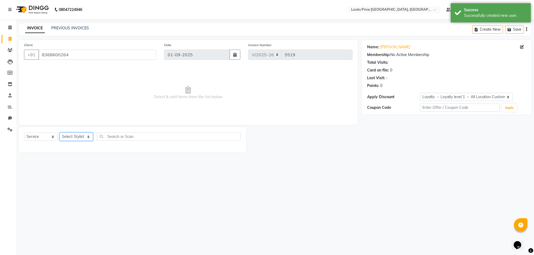
click at [87, 139] on select "Select Stylist [PERSON_NAME] Counter_Sales Deepak_Asst Govind_Pdct Karan_Pdct M…" at bounding box center [76, 137] width 33 height 8
select select "75863"
click at [60, 133] on select "Select Stylist [PERSON_NAME] Counter_Sales Deepak_Asst Govind_Pdct Karan_Pdct M…" at bounding box center [76, 137] width 33 height 8
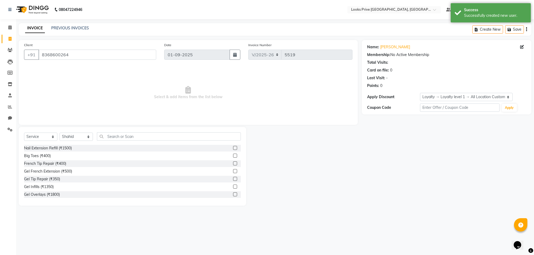
click at [117, 142] on div "Select Service Product Membership Package Voucher Prepaid Gift Card Select Styl…" at bounding box center [132, 138] width 217 height 13
click at [119, 137] on input "text" at bounding box center [169, 136] width 144 height 8
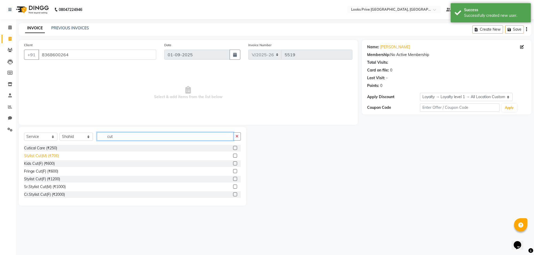
type input "cut"
click at [55, 154] on div "Stylist Cut(M) (₹700)" at bounding box center [41, 156] width 35 height 6
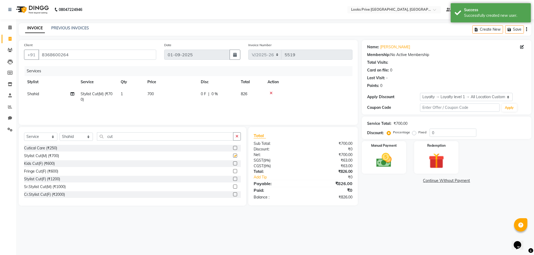
checkbox input "false"
click at [171, 96] on td "700" at bounding box center [170, 97] width 53 height 18
select select "75863"
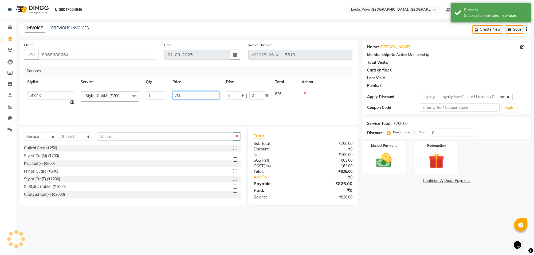
drag, startPoint x: 196, startPoint y: 94, endPoint x: 168, endPoint y: 93, distance: 28.1
click at [168, 93] on tr "[PERSON_NAME] Counter_Sales Deepak_Asst Govind_Pdct Karan_Pdct Manager Mohan_As…" at bounding box center [188, 98] width 328 height 20
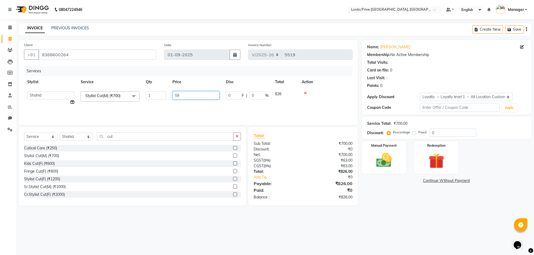
type input "593"
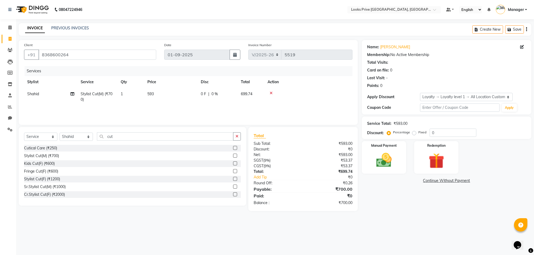
click at [172, 112] on div "Services Stylist Service Qty Price Disc Total Action Shahid Stylist Cut(M) (₹70…" at bounding box center [188, 92] width 328 height 53
click at [378, 171] on div "Manual Payment" at bounding box center [384, 158] width 46 height 34
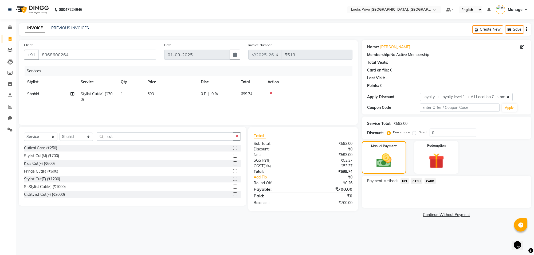
click at [413, 184] on span "CASH" at bounding box center [416, 181] width 11 height 6
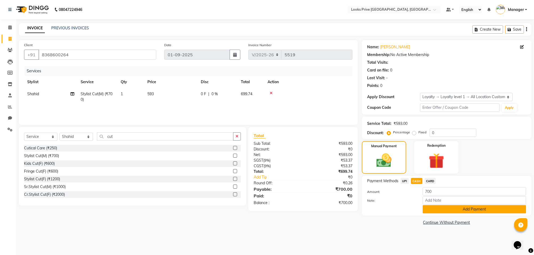
click at [433, 211] on button "Add Payment" at bounding box center [474, 209] width 103 height 8
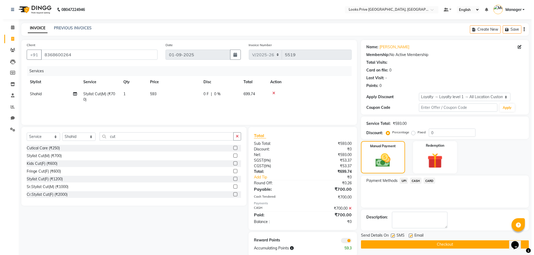
scroll to position [9, 0]
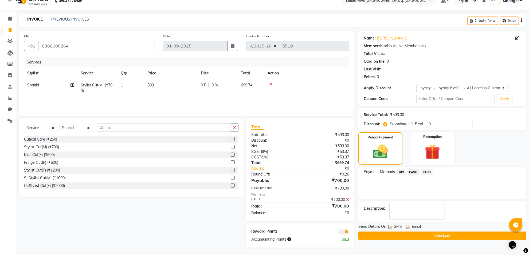
click at [341, 232] on span at bounding box center [343, 231] width 11 height 5
click at [349, 233] on input "checkbox" at bounding box center [349, 233] width 0 height 0
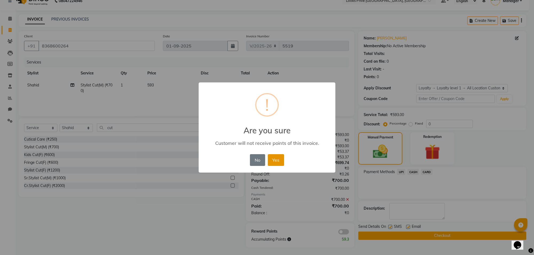
click at [280, 161] on button "Yes" at bounding box center [276, 160] width 16 height 12
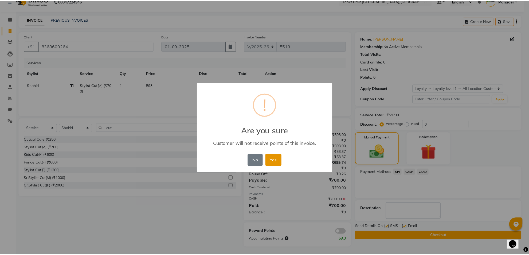
scroll to position [2, 0]
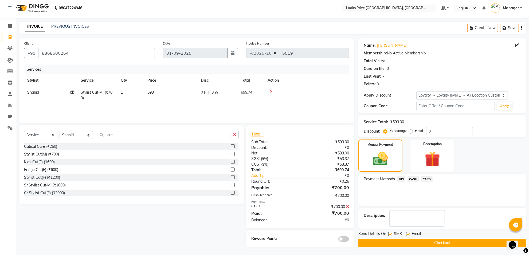
click at [419, 245] on button "Checkout" at bounding box center [442, 243] width 168 height 8
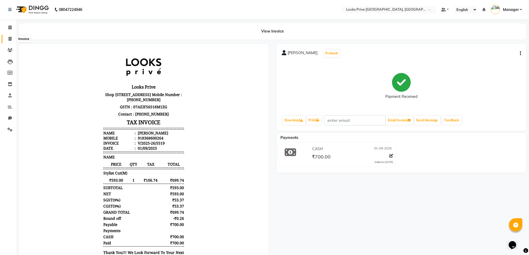
click at [9, 41] on icon at bounding box center [10, 39] width 3 height 4
select select "service"
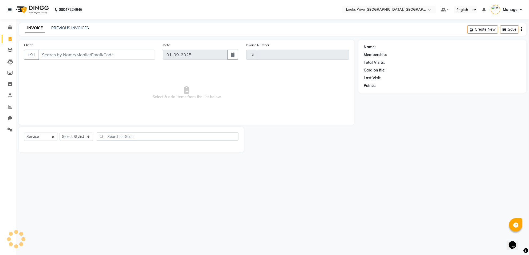
type input "5520"
select select "8127"
click at [120, 54] on input "Client" at bounding box center [97, 55] width 118 height 10
click at [62, 53] on input "9716010201" at bounding box center [83, 55] width 91 height 10
type input "9716010101"
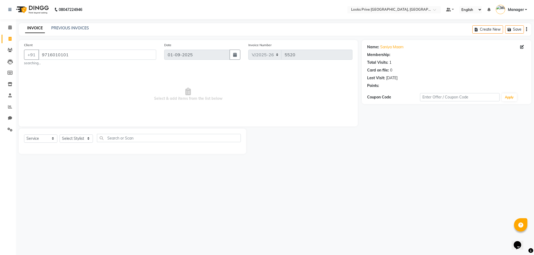
select select "1: Object"
click at [73, 138] on select "Select Stylist [PERSON_NAME] Counter_Sales Deepak_Asst Govind_Pdct Karan_Pdct M…" at bounding box center [76, 139] width 33 height 8
click at [81, 136] on select "Select Stylist [PERSON_NAME] Counter_Sales Deepak_Asst Govind_Pdct Karan_Pdct M…" at bounding box center [76, 139] width 33 height 8
select select "75851"
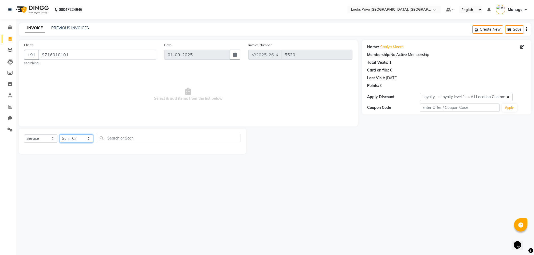
click at [60, 135] on select "Select Stylist [PERSON_NAME] Counter_Sales Deepak_Asst Govind_Pdct Karan_Pdct M…" at bounding box center [76, 139] width 33 height 8
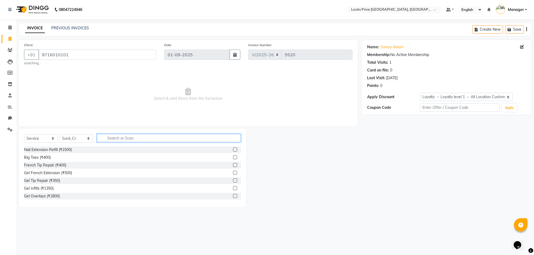
click at [109, 135] on input "text" at bounding box center [169, 138] width 144 height 8
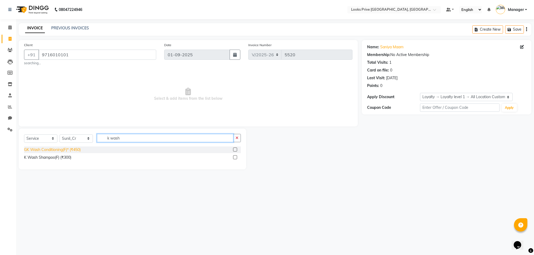
type input "k wash"
click at [80, 150] on div "GK Wash Conditioning(F)* (₹450)" at bounding box center [52, 150] width 57 height 6
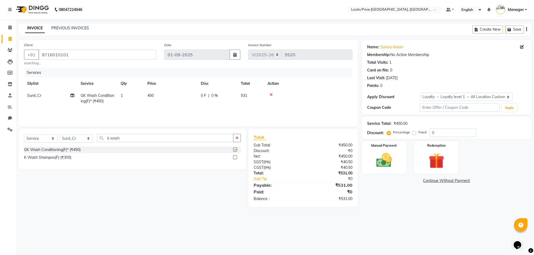
checkbox input "false"
click at [199, 97] on td "0 F | 0 %" at bounding box center [218, 99] width 40 height 18
select select "75851"
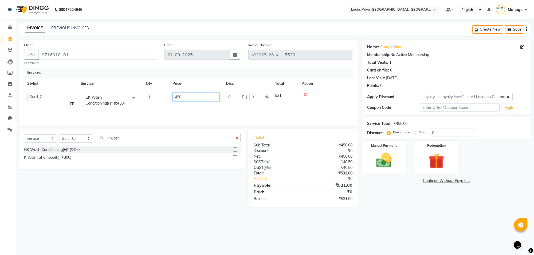
drag, startPoint x: 196, startPoint y: 97, endPoint x: 167, endPoint y: 100, distance: 29.2
click at [167, 100] on tr "[PERSON_NAME] Counter_Sales Deepak_Asst Govind_Pdct Karan_Pdct Manager Mohan_As…" at bounding box center [188, 101] width 328 height 23
type input "600"
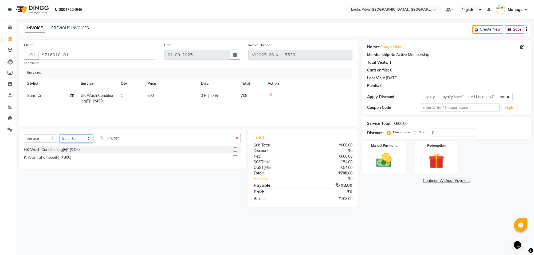
click at [75, 139] on select "Select Stylist [PERSON_NAME] Counter_Sales Deepak_Asst Govind_Pdct Karan_Pdct M…" at bounding box center [76, 139] width 33 height 8
select select "75855"
click at [60, 135] on select "Select Stylist [PERSON_NAME] Counter_Sales Deepak_Asst Govind_Pdct Karan_Pdct M…" at bounding box center [76, 139] width 33 height 8
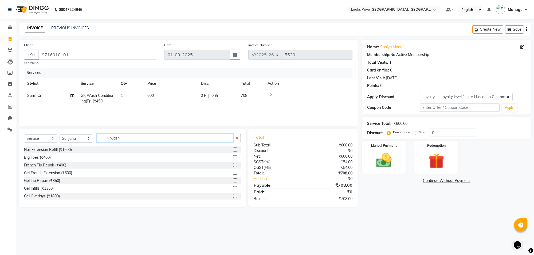
drag, startPoint x: 124, startPoint y: 138, endPoint x: 92, endPoint y: 137, distance: 31.5
click at [92, 137] on div "Select Service Product Membership Package Voucher Prepaid Gift Card Select Styl…" at bounding box center [132, 140] width 217 height 13
type input "eye"
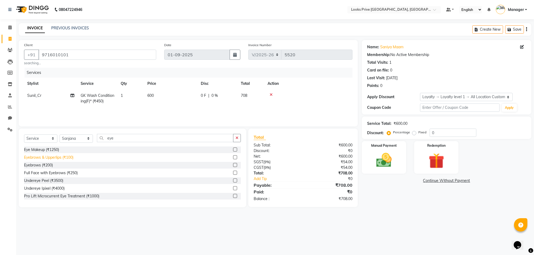
click at [60, 159] on div "Eyebrows & Upperlips (₹100)" at bounding box center [48, 158] width 49 height 6
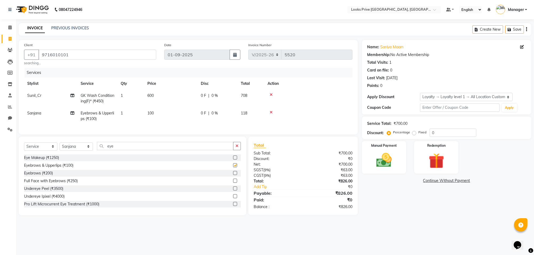
checkbox input "false"
click at [168, 110] on td "100" at bounding box center [170, 116] width 53 height 18
select select "75855"
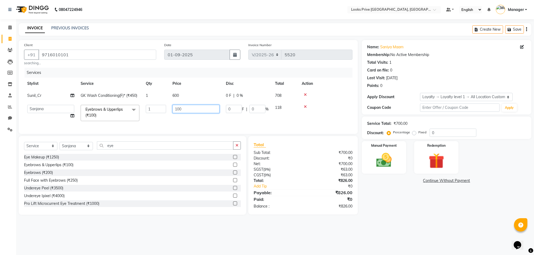
drag, startPoint x: 189, startPoint y: 108, endPoint x: 166, endPoint y: 109, distance: 23.2
click at [166, 109] on tr "[PERSON_NAME] Counter_Sales Deepak_Asst Govind_Pdct Karan_Pdct Manager Mohan_As…" at bounding box center [188, 113] width 328 height 23
type input "200"
click at [184, 124] on td "200" at bounding box center [195, 113] width 53 height 23
select select "75855"
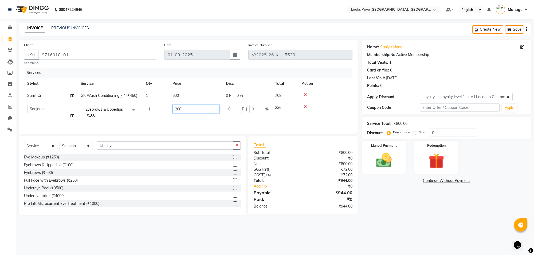
click at [203, 105] on input "200" at bounding box center [195, 109] width 47 height 8
type input "204"
click at [217, 124] on tr "[PERSON_NAME] Counter_Sales Deepak_Asst Govind_Pdct Karan_Pdct Manager Mohan_As…" at bounding box center [188, 113] width 328 height 23
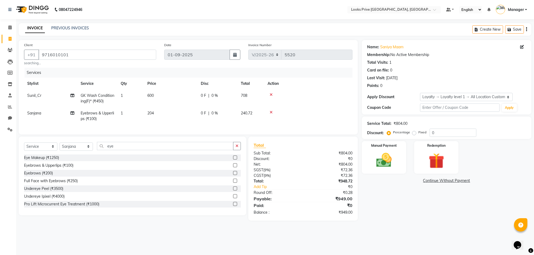
click at [191, 116] on td "204" at bounding box center [170, 116] width 53 height 18
select select "75855"
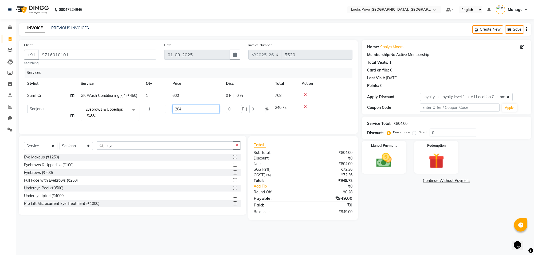
click at [194, 110] on input "204" at bounding box center [195, 109] width 47 height 8
type input "205"
click at [192, 111] on input "205" at bounding box center [195, 109] width 47 height 8
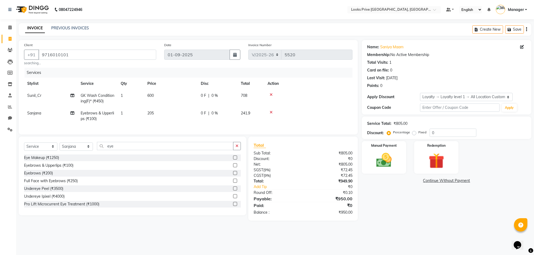
click at [198, 120] on tr "[PERSON_NAME] Eyebrows & Upperlips (₹100) 1 205 0 F | 0 % 241.9" at bounding box center [188, 116] width 328 height 18
click at [385, 163] on img at bounding box center [384, 160] width 26 height 19
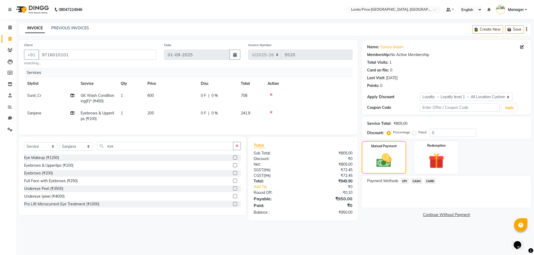
click at [431, 179] on span "CARD" at bounding box center [429, 181] width 11 height 6
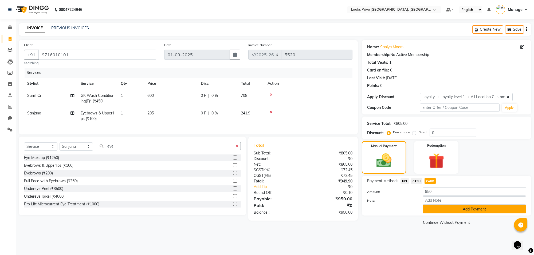
click at [440, 206] on button "Add Payment" at bounding box center [474, 209] width 103 height 8
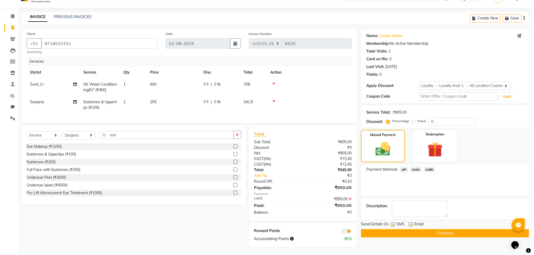
scroll to position [16, 0]
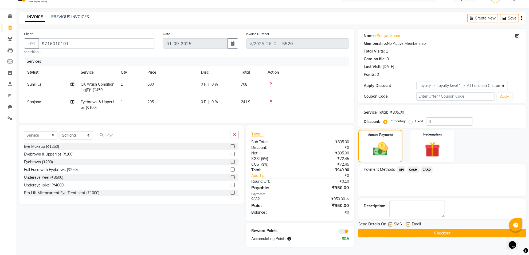
click at [343, 231] on span at bounding box center [343, 231] width 11 height 5
click at [349, 232] on input "checkbox" at bounding box center [349, 232] width 0 height 0
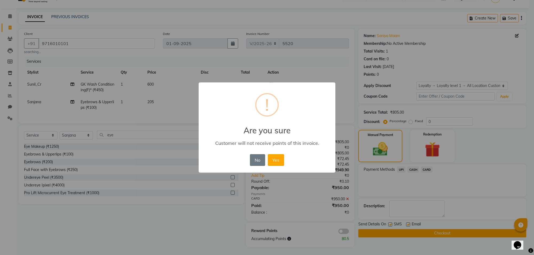
click at [284, 159] on div "No No Yes" at bounding box center [267, 160] width 37 height 14
click at [282, 161] on button "Yes" at bounding box center [276, 160] width 16 height 12
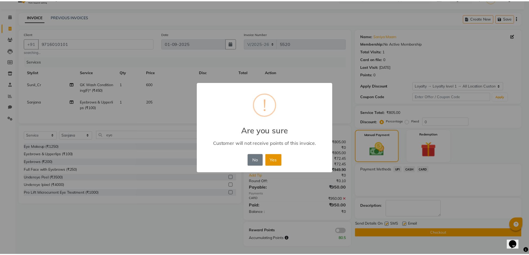
scroll to position [8, 0]
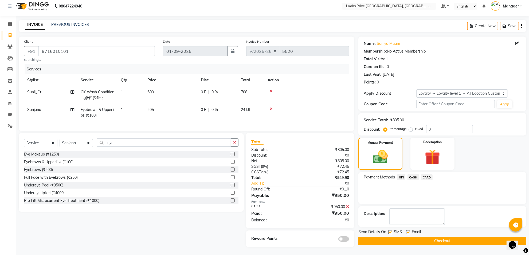
click at [388, 239] on button "Checkout" at bounding box center [442, 241] width 168 height 8
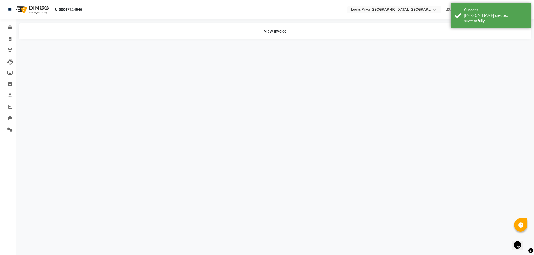
click at [6, 23] on link "Calendar" at bounding box center [8, 27] width 13 height 9
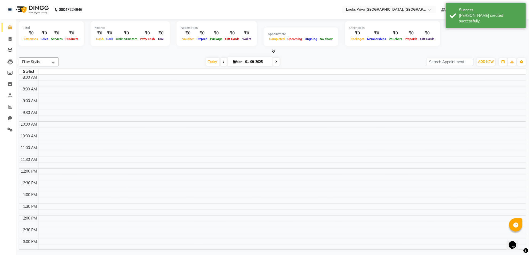
scroll to position [141, 0]
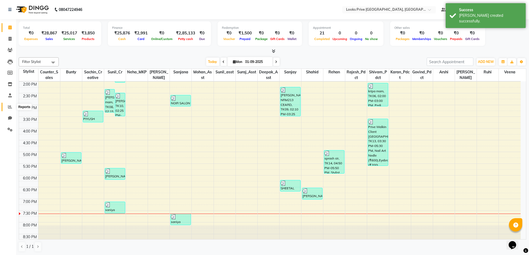
click at [10, 106] on icon at bounding box center [10, 107] width 4 height 4
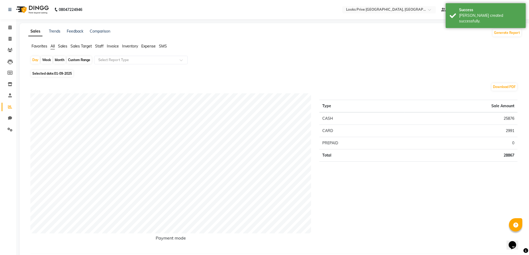
click at [66, 45] on span "Sales" at bounding box center [62, 46] width 9 height 5
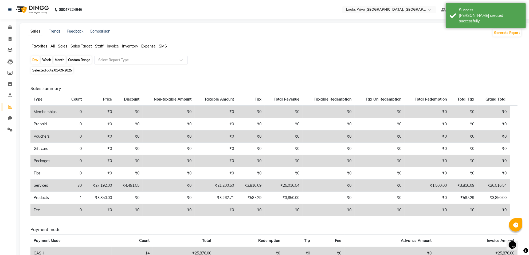
click at [106, 59] on input "text" at bounding box center [135, 59] width 77 height 5
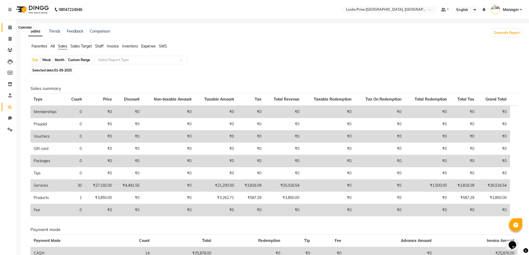
click at [9, 27] on icon at bounding box center [9, 27] width 3 height 4
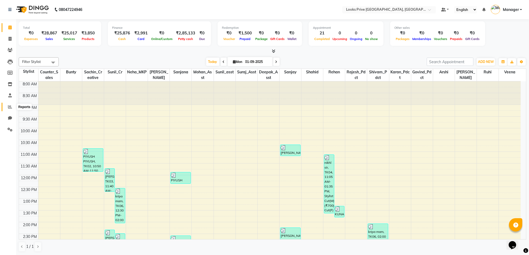
click at [10, 107] on icon at bounding box center [10, 107] width 4 height 4
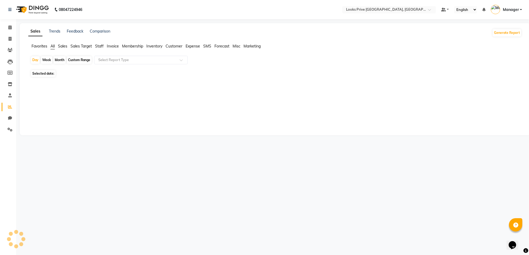
click at [10, 107] on icon at bounding box center [10, 107] width 4 height 4
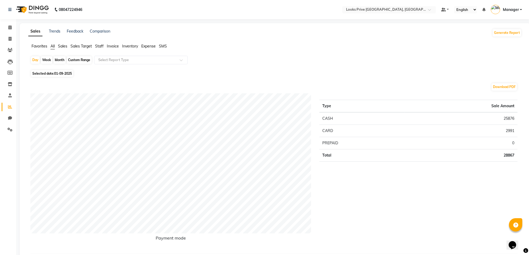
click at [98, 45] on span "Staff" at bounding box center [99, 46] width 9 height 5
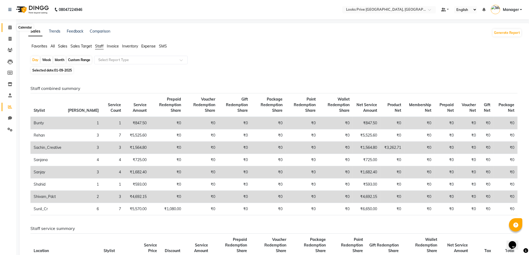
click at [11, 29] on icon at bounding box center [9, 27] width 3 height 4
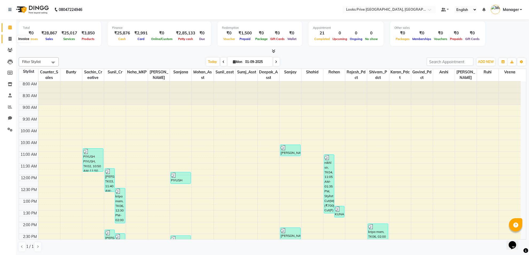
click at [9, 38] on icon at bounding box center [10, 39] width 3 height 4
select select "service"
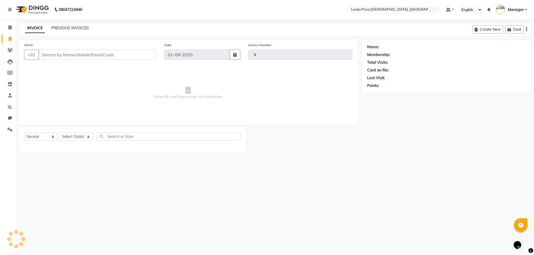
type input "5521"
select select "8127"
click at [95, 55] on input "Client" at bounding box center [97, 55] width 118 height 10
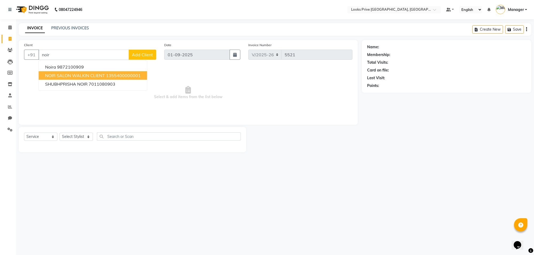
click at [67, 74] on span "NOIR SALON WALKIN CLIENT" at bounding box center [75, 75] width 60 height 5
type input "1355400000001"
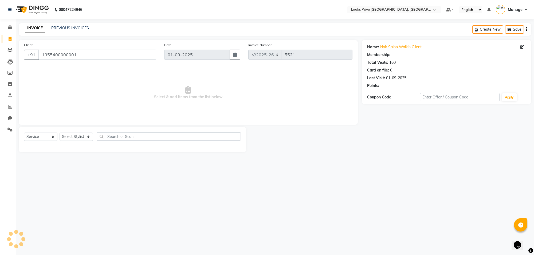
select select "1: Object"
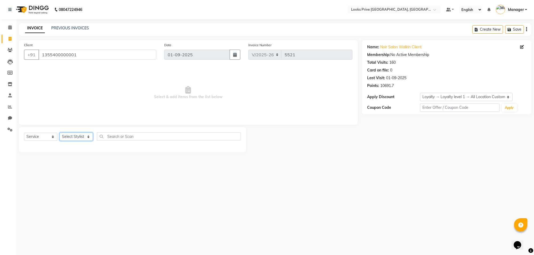
click at [89, 139] on select "Select Stylist [PERSON_NAME] Counter_Sales Deepak_Asst Govind_Pdct Karan_Pdct M…" at bounding box center [76, 137] width 33 height 8
select select "75850"
click at [60, 133] on select "Select Stylist [PERSON_NAME] Counter_Sales Deepak_Asst Govind_Pdct Karan_Pdct M…" at bounding box center [76, 137] width 33 height 8
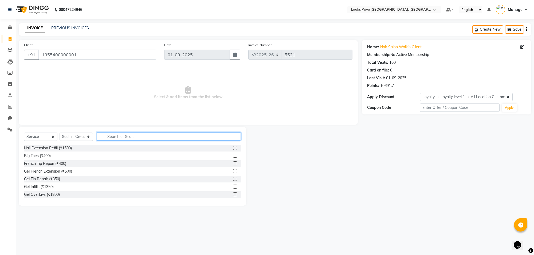
click at [125, 136] on input "text" at bounding box center [169, 136] width 144 height 8
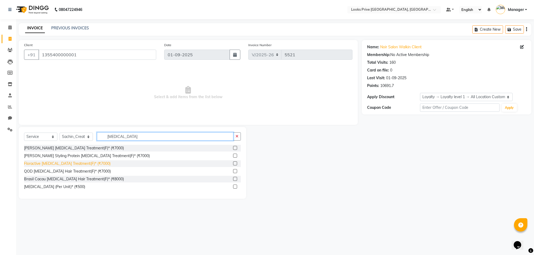
type input "[MEDICAL_DATA]"
click at [72, 162] on div "Floractive [MEDICAL_DATA] Treatment(F)* (₹7000)" at bounding box center [67, 164] width 87 height 6
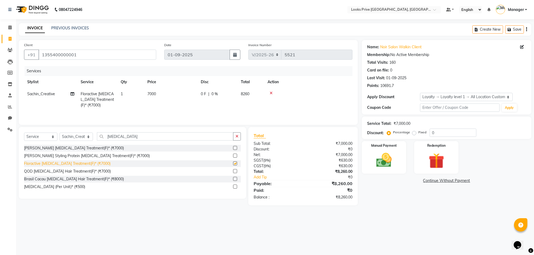
checkbox input "false"
click at [159, 95] on td "7000" at bounding box center [170, 99] width 53 height 23
select select "75850"
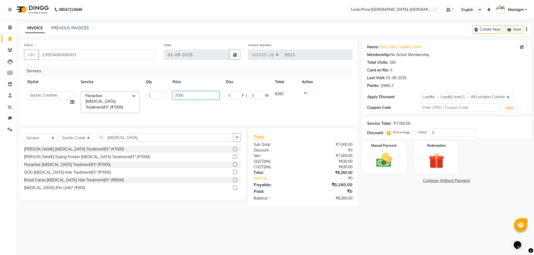
click at [192, 94] on input "7000" at bounding box center [195, 95] width 47 height 8
type input "7"
type input "5500"
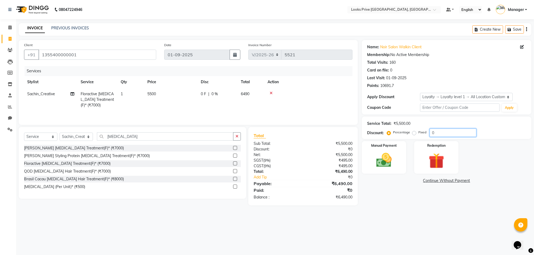
click at [442, 132] on input "0" at bounding box center [453, 133] width 47 height 8
type input "015.25"
click at [404, 217] on main "INVOICE PREVIOUS INVOICES Create New Save Client [PHONE_NUMBER] Date [DATE] Inv…" at bounding box center [275, 121] width 518 height 196
click at [375, 158] on img at bounding box center [384, 160] width 26 height 19
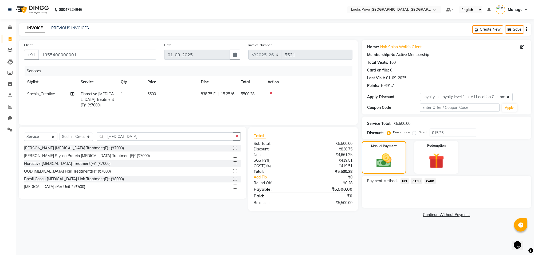
click at [429, 179] on span "CARD" at bounding box center [429, 181] width 11 height 6
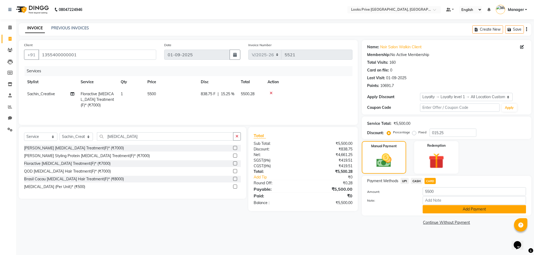
click at [458, 210] on button "Add Payment" at bounding box center [474, 209] width 103 height 8
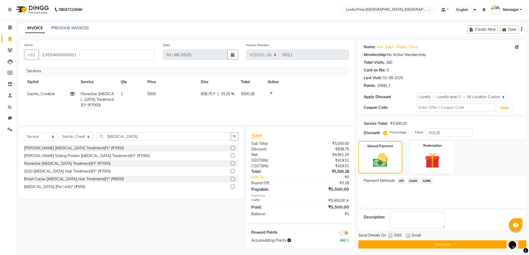
click at [341, 233] on span at bounding box center [343, 232] width 11 height 5
click at [349, 234] on input "checkbox" at bounding box center [349, 234] width 0 height 0
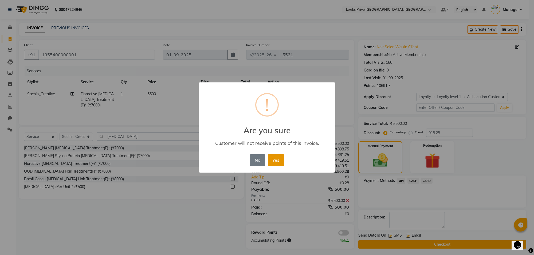
click at [275, 161] on button "Yes" at bounding box center [276, 160] width 16 height 12
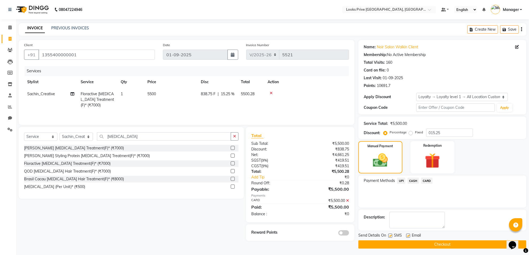
click at [412, 237] on span "Email" at bounding box center [416, 236] width 9 height 7
click at [409, 235] on label at bounding box center [408, 236] width 4 height 4
click at [409, 235] on input "checkbox" at bounding box center [407, 235] width 3 height 3
checkbox input "false"
click at [411, 243] on button "Checkout" at bounding box center [442, 245] width 168 height 8
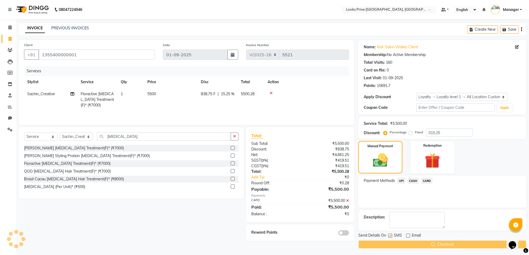
click at [411, 243] on div "Checkout" at bounding box center [442, 245] width 168 height 8
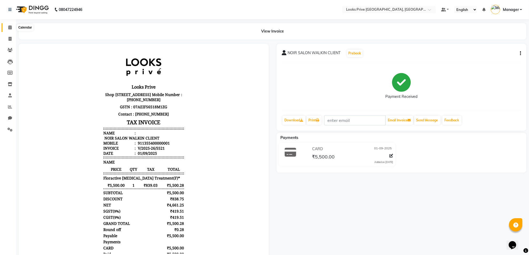
click at [9, 26] on icon at bounding box center [9, 27] width 3 height 4
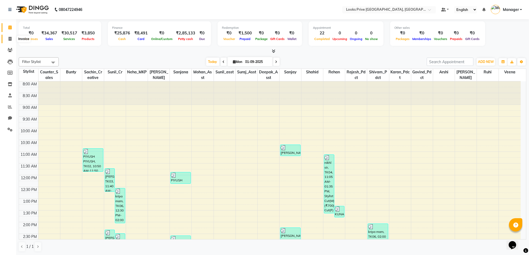
click at [11, 37] on icon at bounding box center [10, 39] width 3 height 4
select select "service"
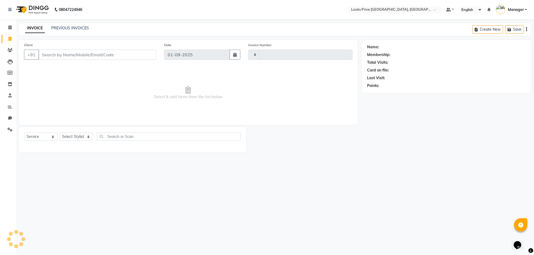
type input "5522"
select select "8127"
click at [10, 26] on icon at bounding box center [9, 27] width 3 height 4
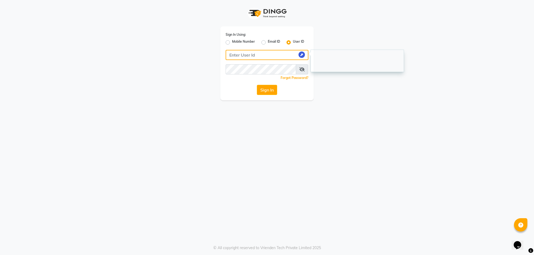
click at [255, 59] on input "Username" at bounding box center [267, 55] width 83 height 10
